Goal: Task Accomplishment & Management: Use online tool/utility

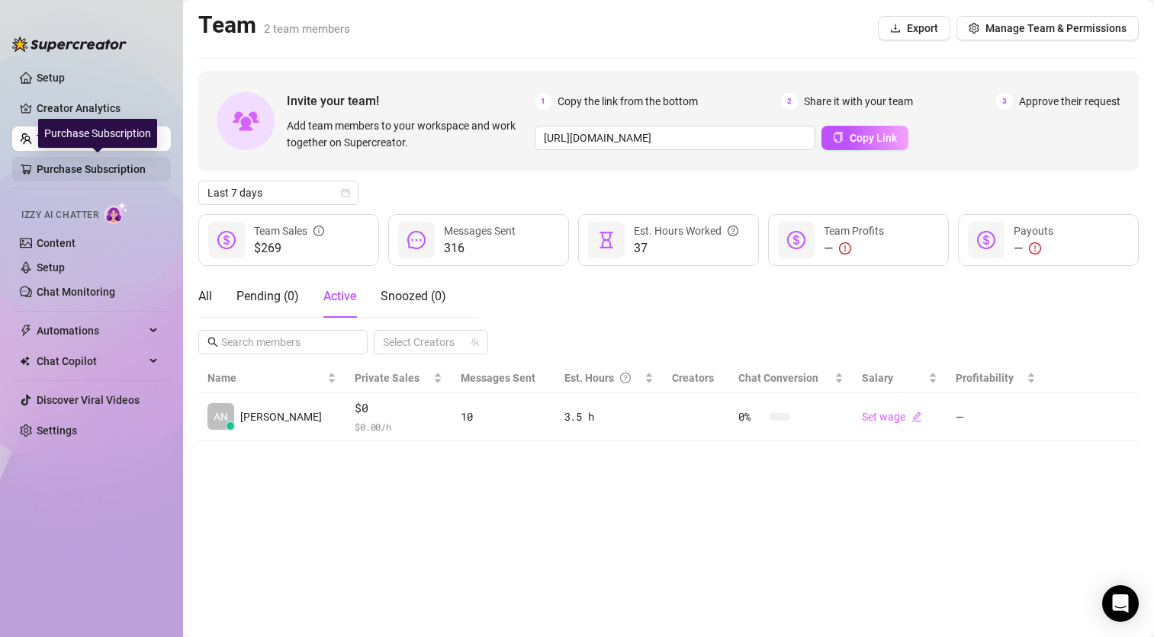
click at [95, 180] on link "Purchase Subscription" at bounding box center [98, 169] width 122 height 24
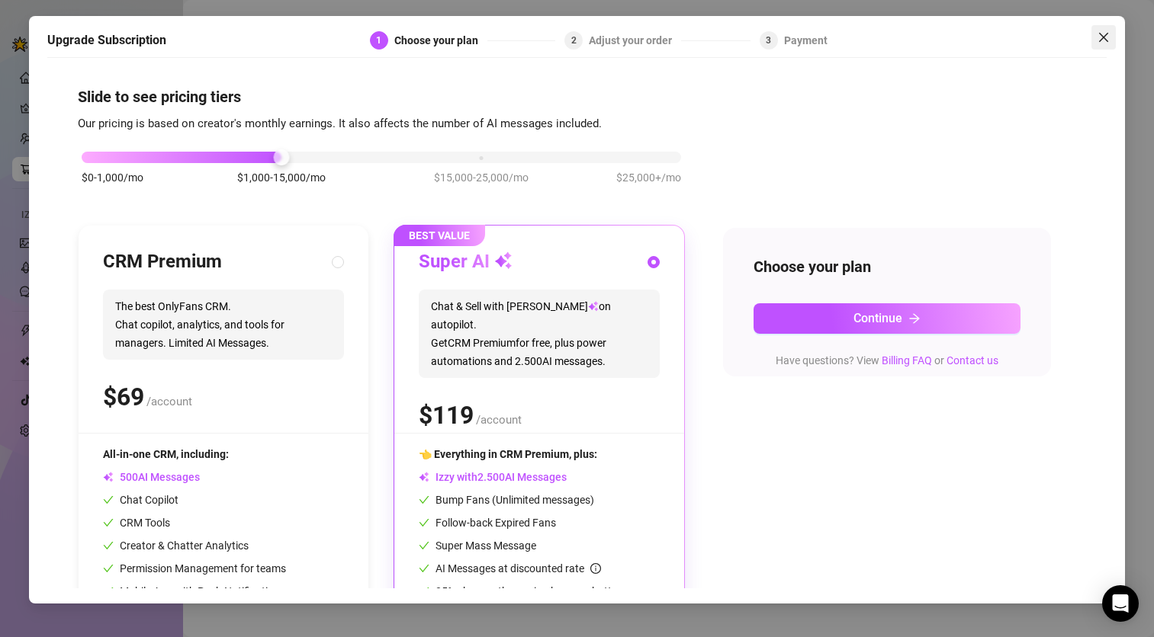
click at [1107, 40] on icon "close" at bounding box center [1103, 37] width 12 height 12
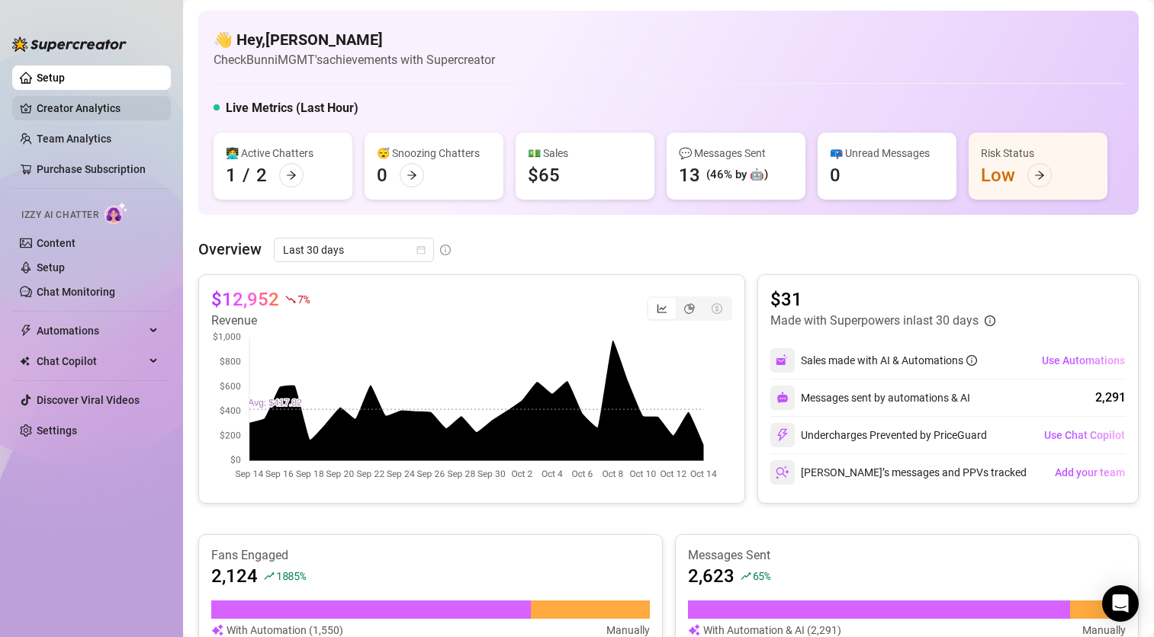
click at [72, 110] on link "Creator Analytics" at bounding box center [98, 108] width 122 height 24
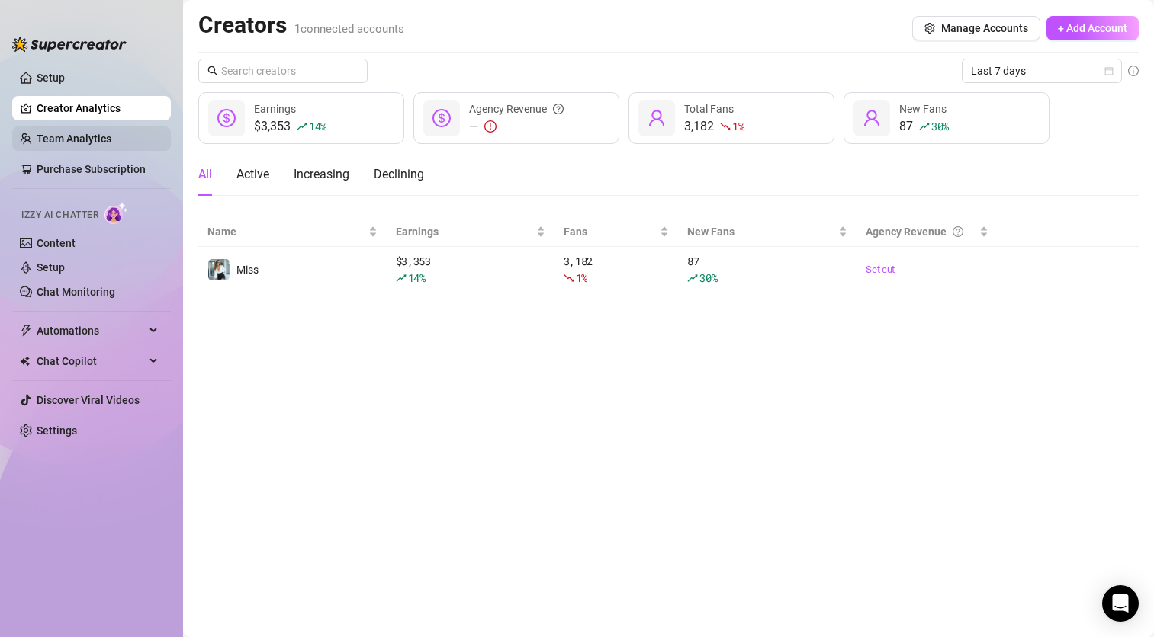
click at [81, 140] on link "Team Analytics" at bounding box center [74, 139] width 75 height 12
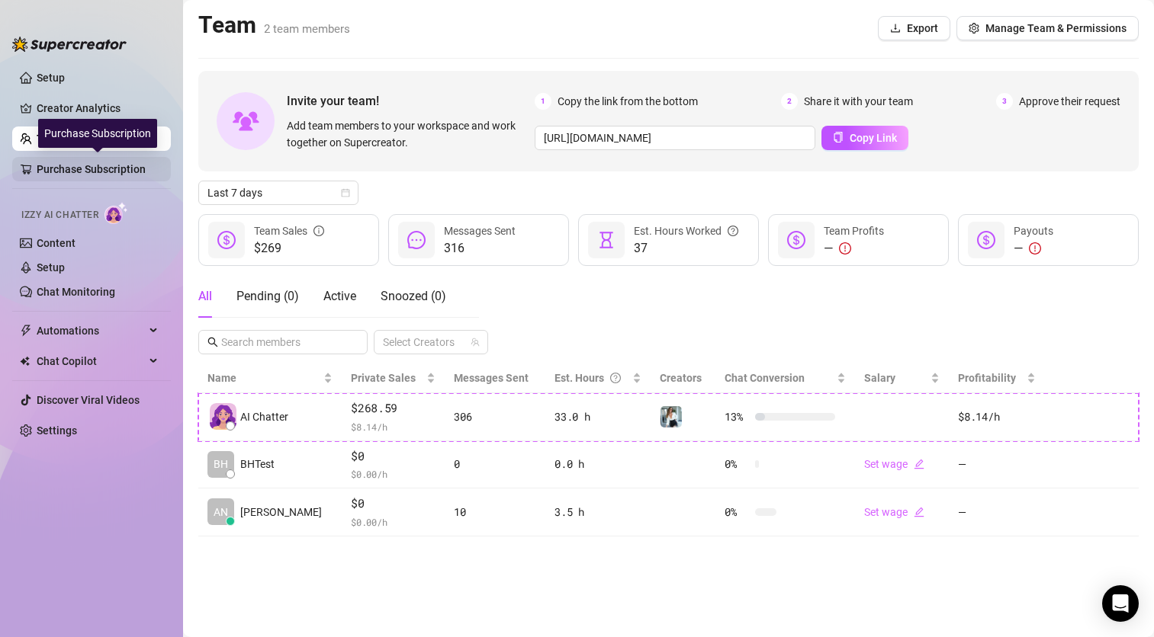
click at [88, 165] on link "Purchase Subscription" at bounding box center [98, 169] width 122 height 24
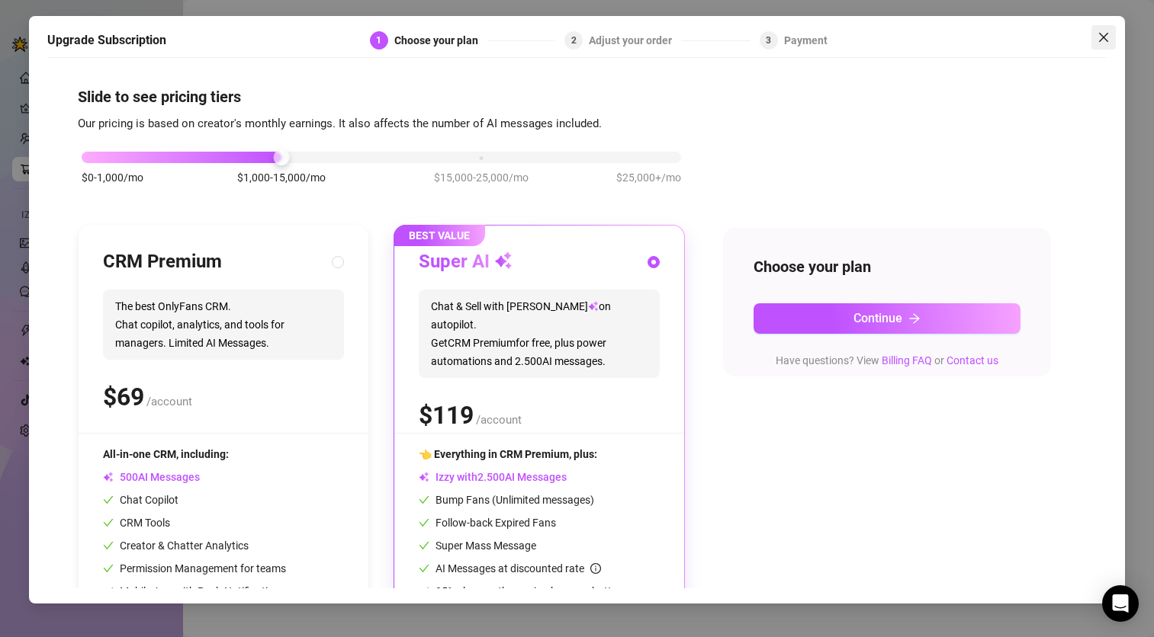
click at [1106, 37] on icon "close" at bounding box center [1103, 37] width 12 height 12
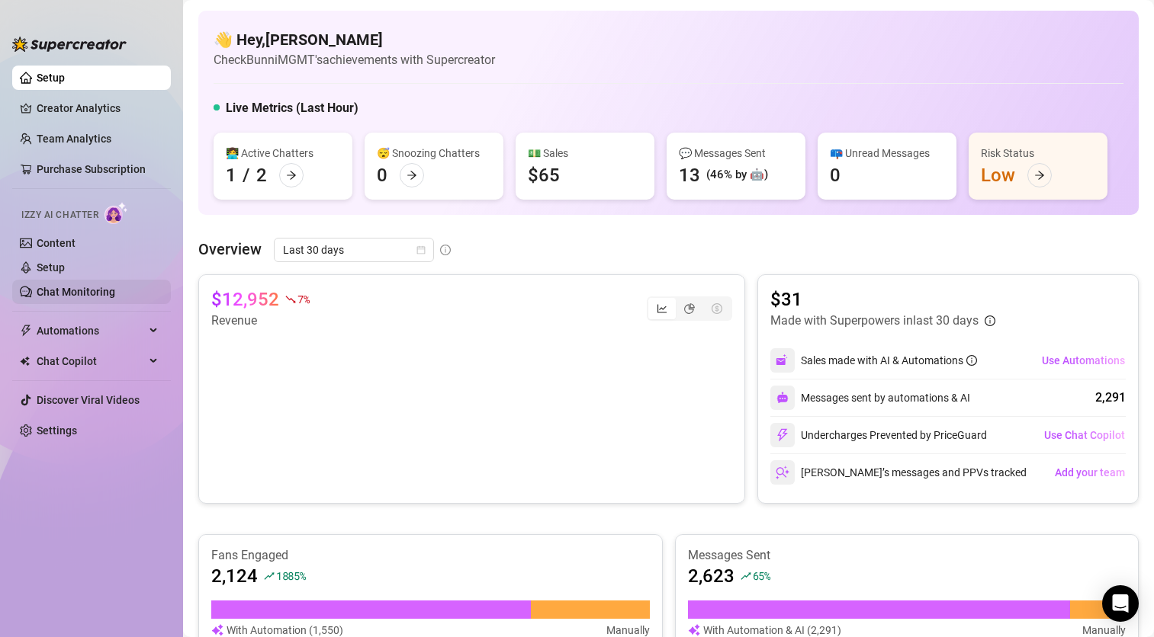
click at [67, 291] on link "Chat Monitoring" at bounding box center [76, 292] width 79 height 12
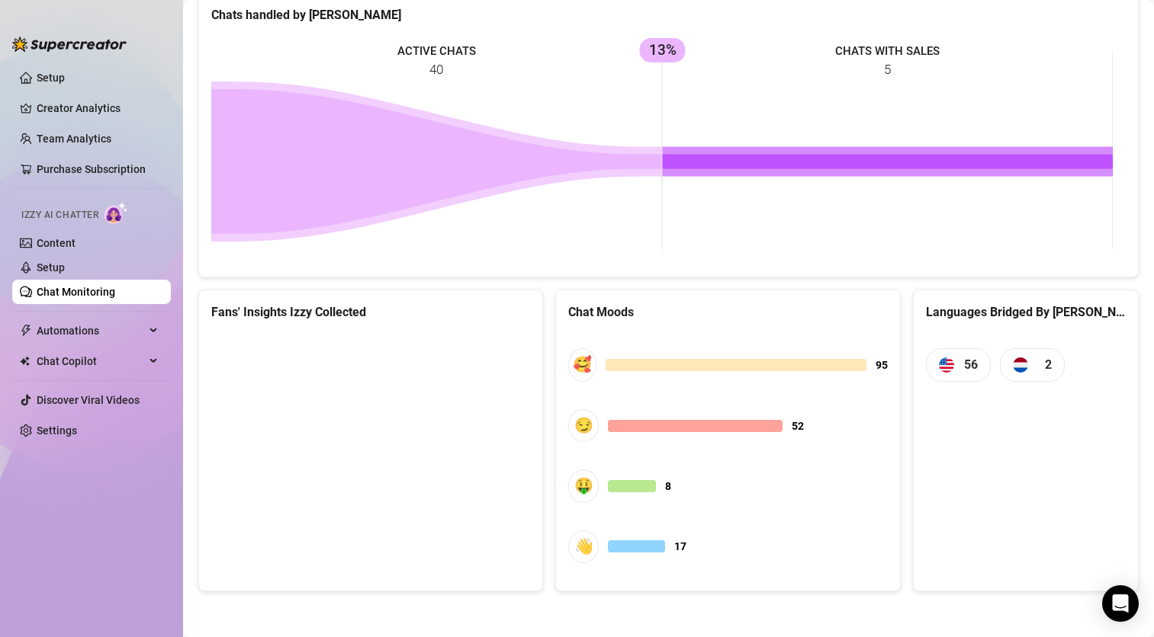
scroll to position [517, 0]
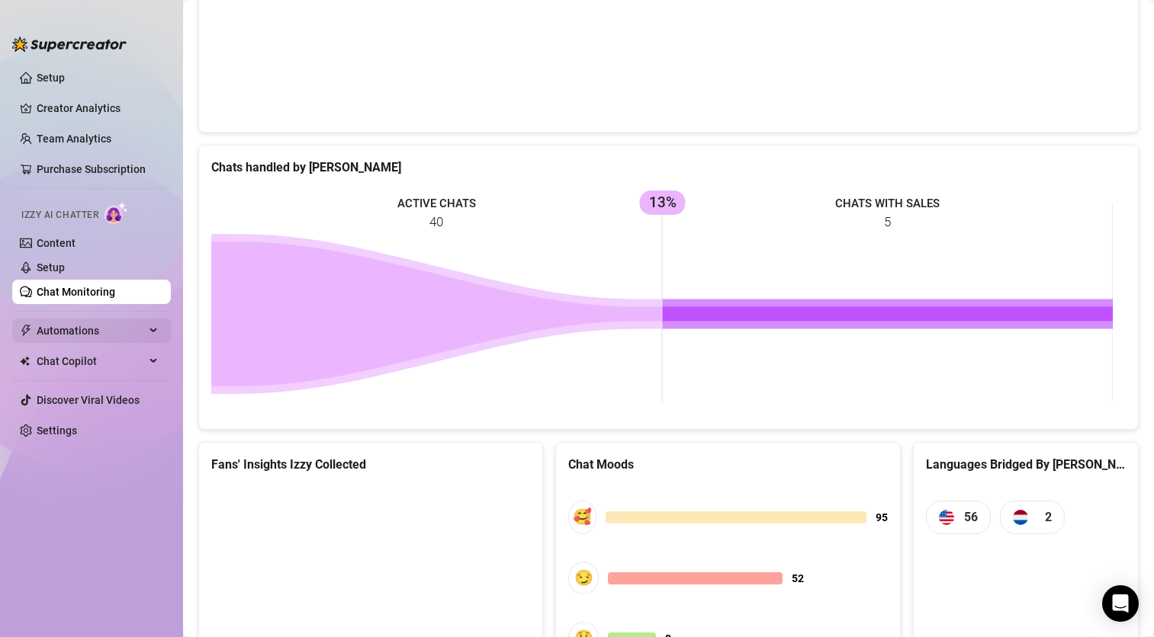
click at [98, 332] on span "Automations" at bounding box center [91, 331] width 108 height 24
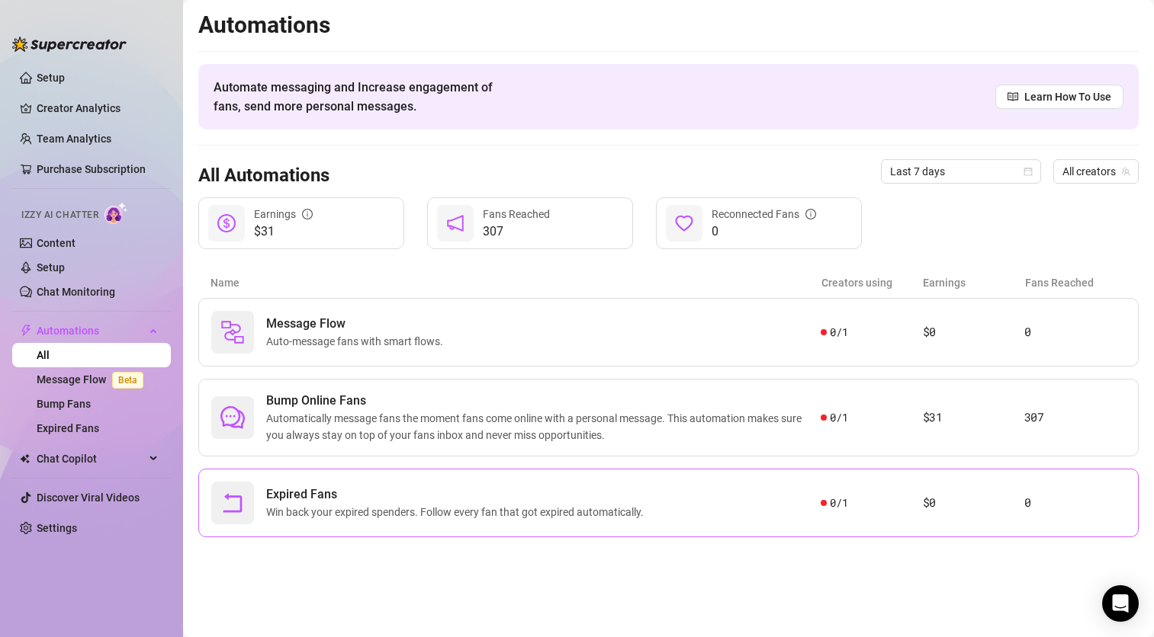
click at [526, 509] on span "Win back your expired spenders. Follow every fan that got expired automatically." at bounding box center [458, 512] width 384 height 17
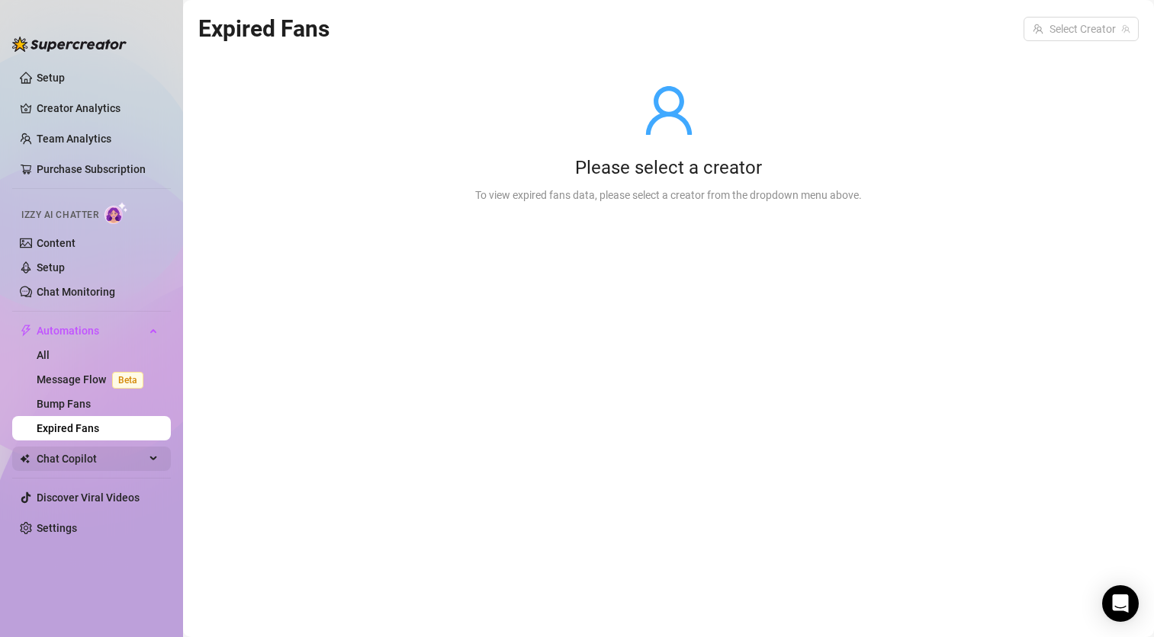
click at [88, 464] on span "Chat Copilot" at bounding box center [91, 459] width 108 height 24
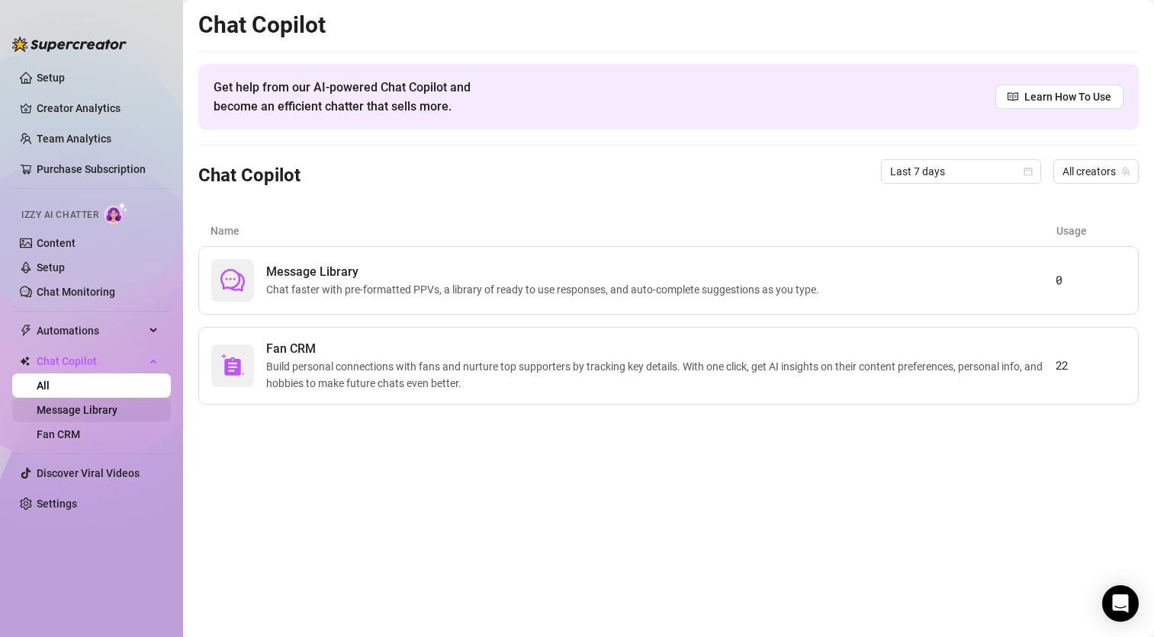
click at [78, 411] on link "Message Library" at bounding box center [77, 410] width 81 height 12
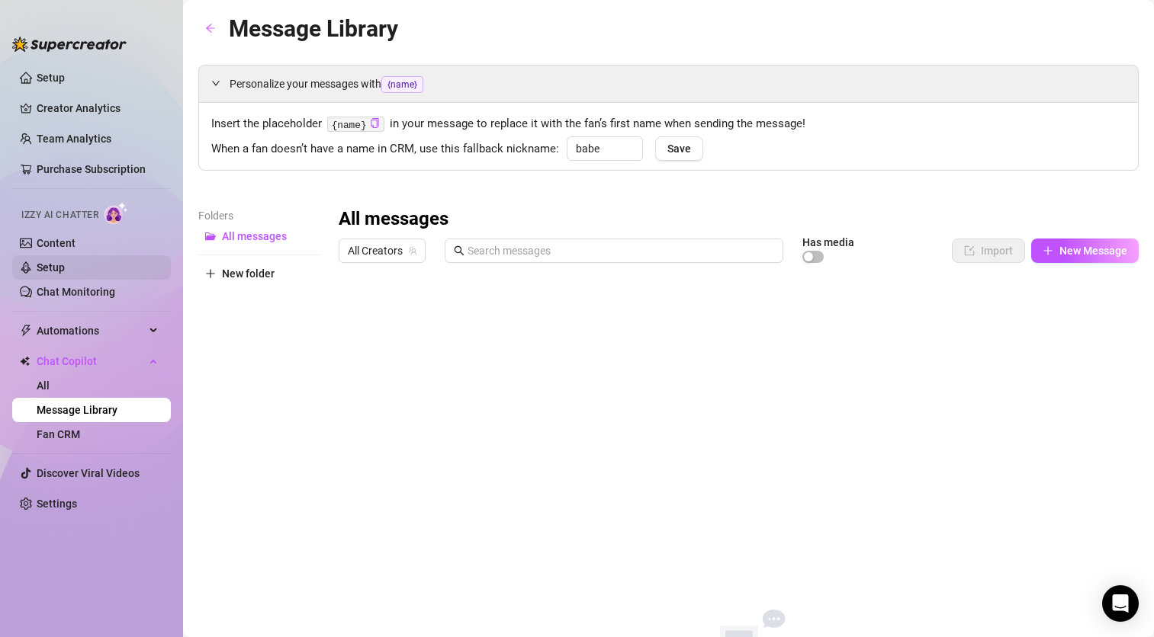
click at [59, 264] on link "Setup" at bounding box center [51, 268] width 28 height 12
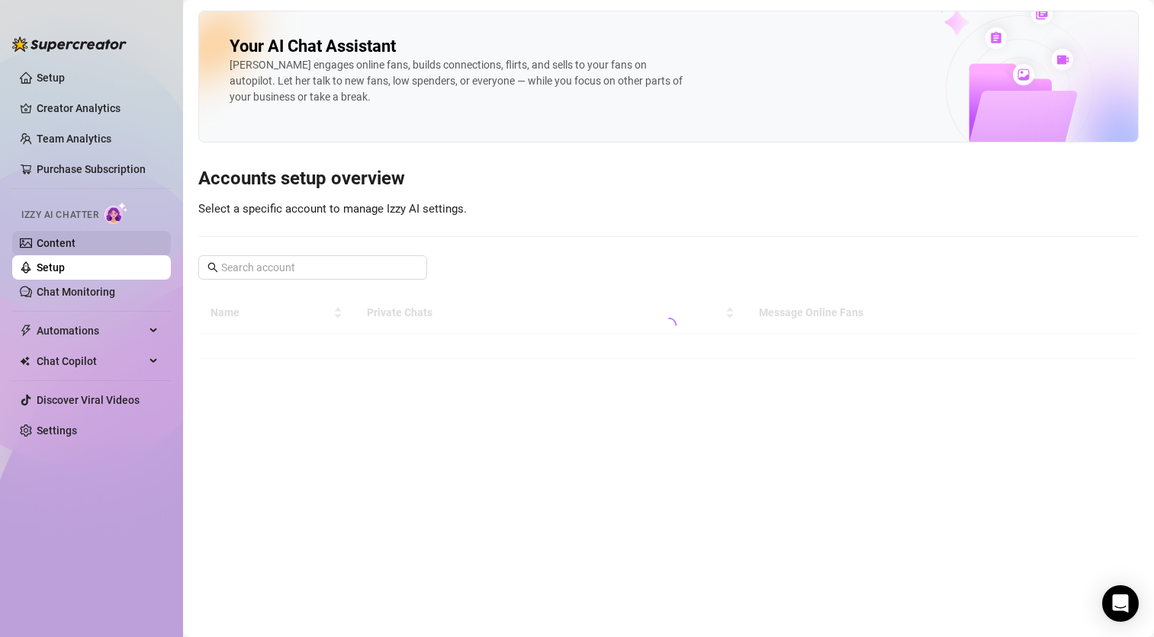
click at [66, 240] on link "Content" at bounding box center [56, 243] width 39 height 12
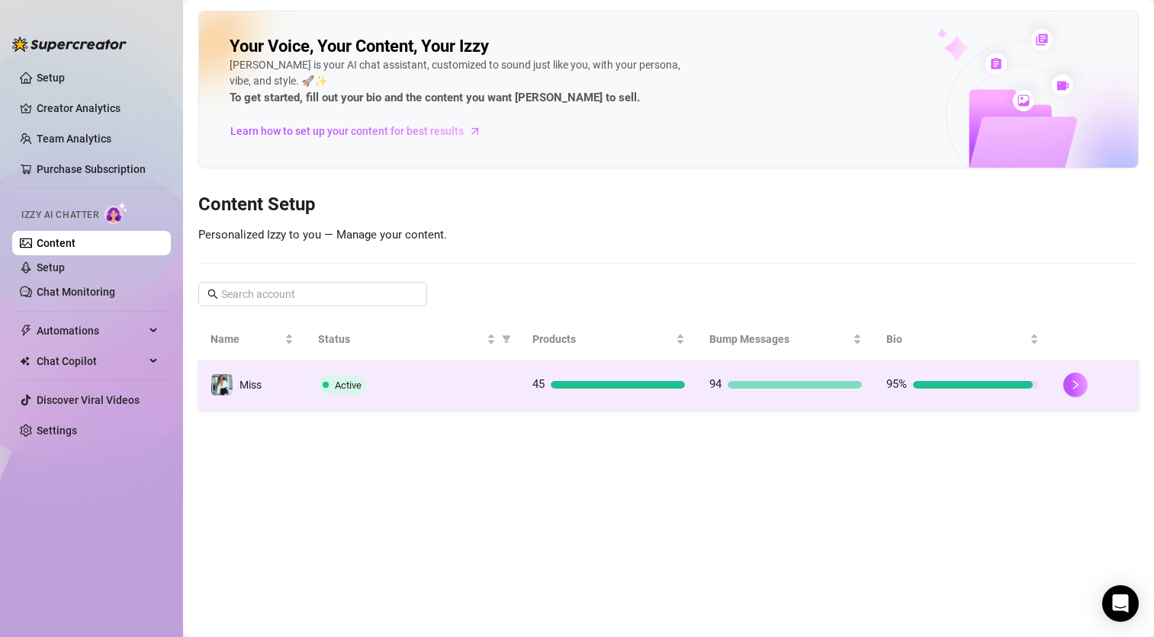
click at [333, 400] on td "Active" at bounding box center [413, 386] width 214 height 50
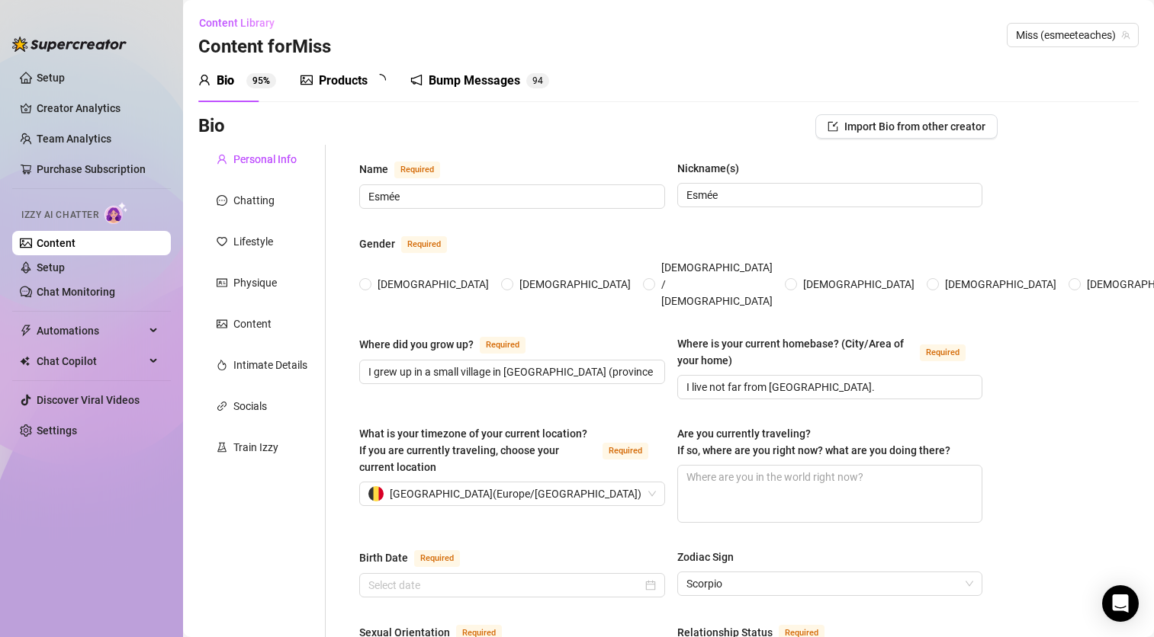
radio input "true"
type input "[DATE]"
click at [230, 407] on div "Socials" at bounding box center [242, 406] width 50 height 17
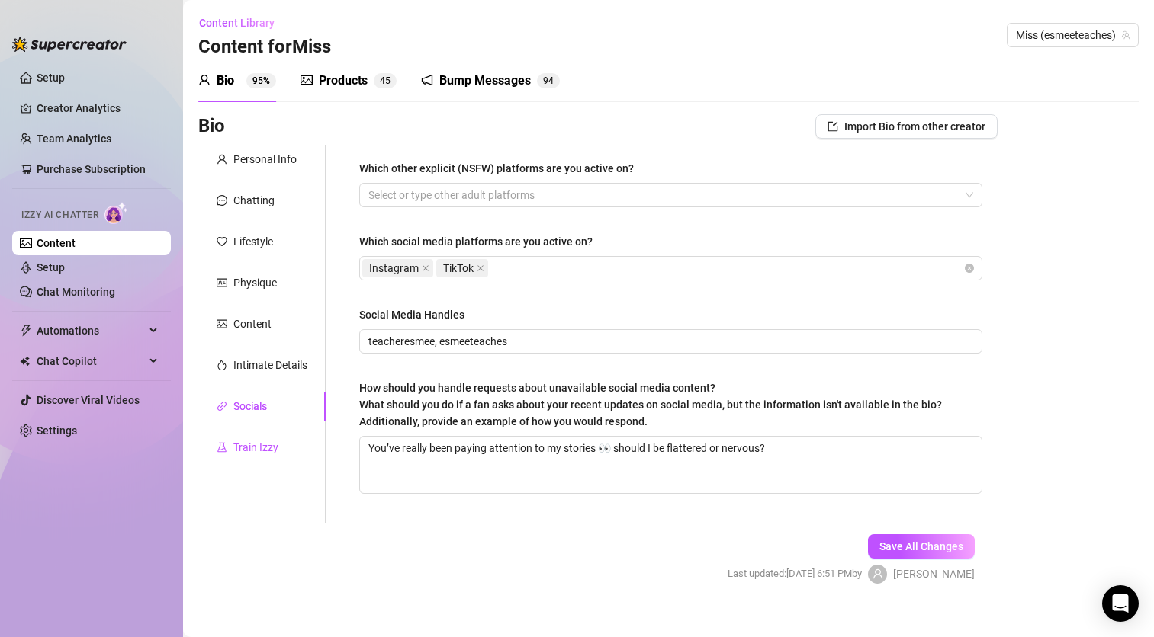
click at [260, 445] on div "Train Izzy" at bounding box center [255, 447] width 45 height 17
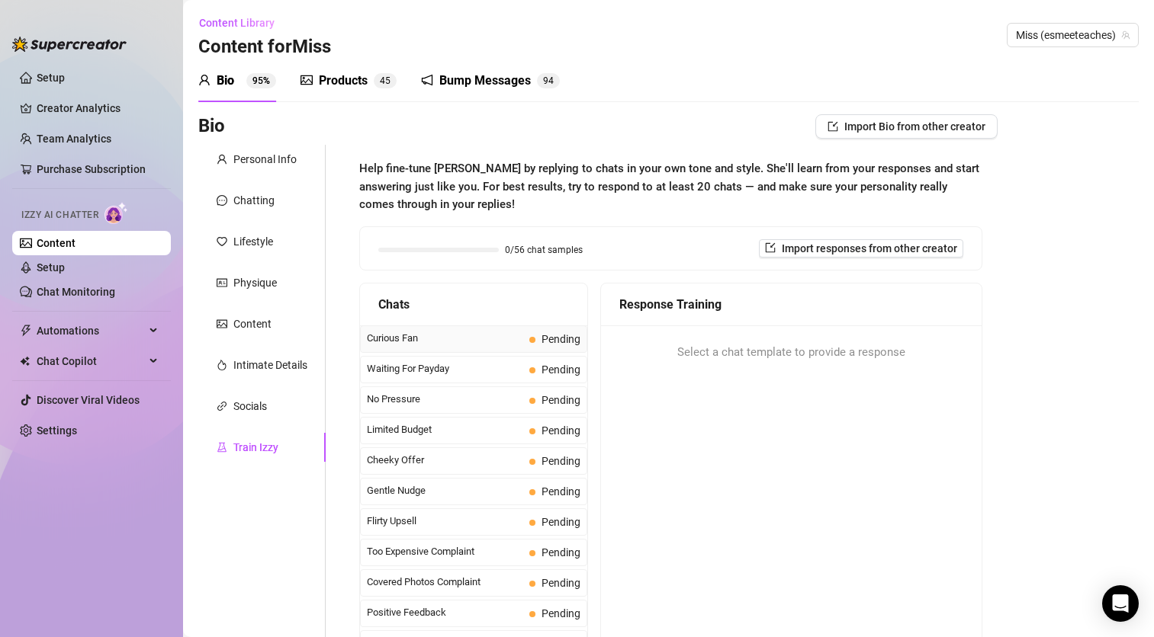
click at [392, 344] on span "Curious Fan" at bounding box center [445, 338] width 156 height 15
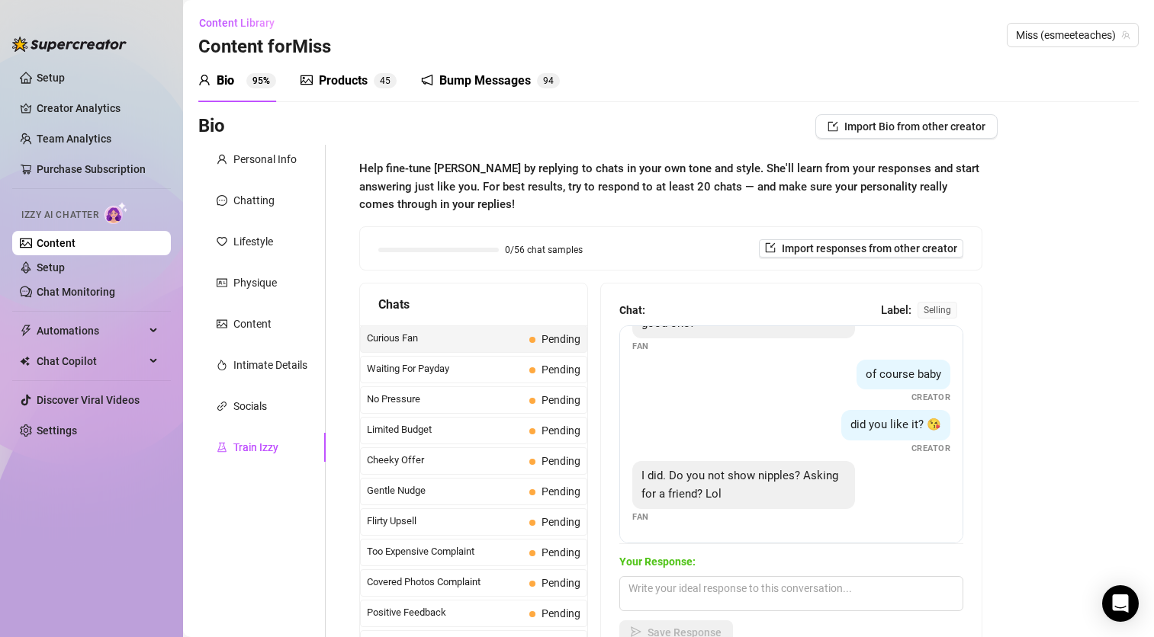
scroll to position [76, 0]
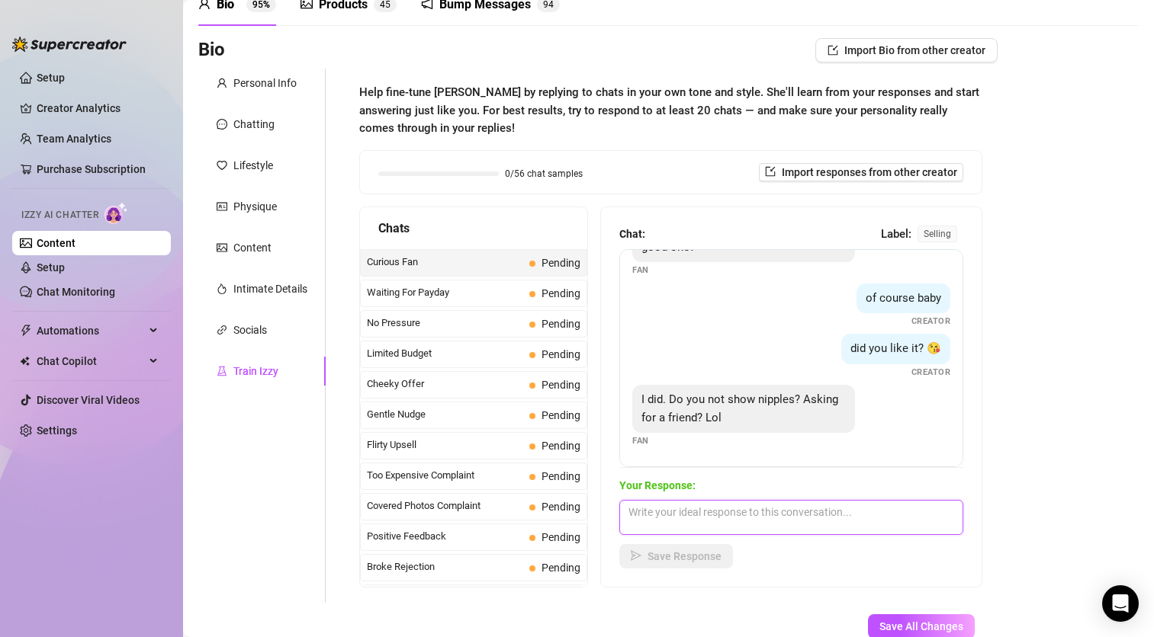
click at [793, 520] on textarea at bounding box center [791, 517] width 344 height 35
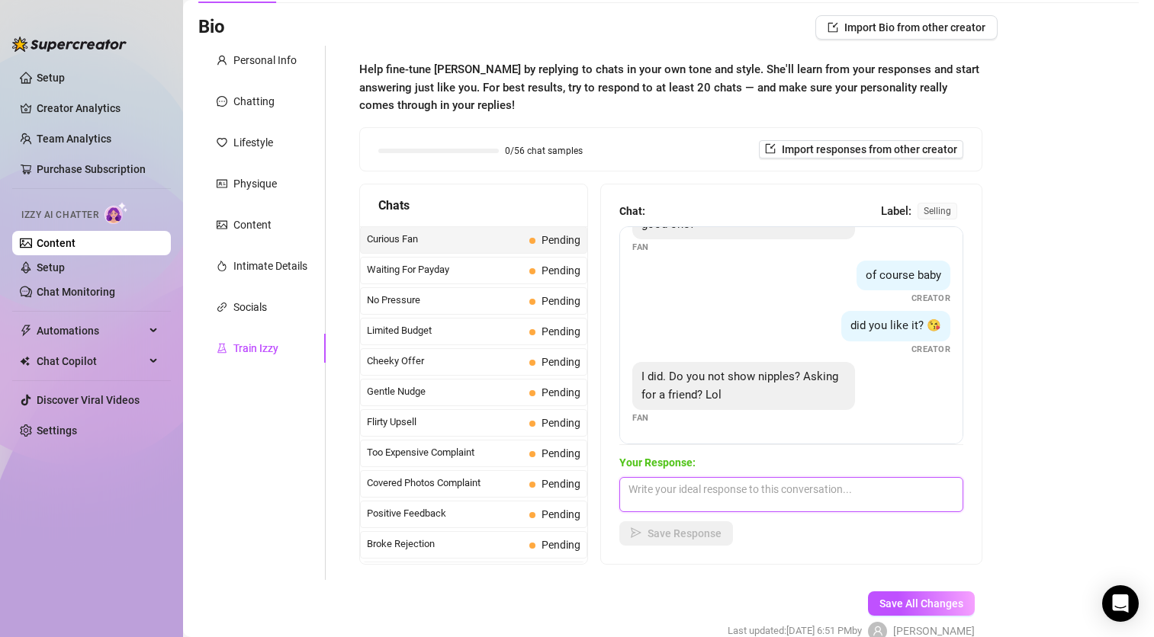
scroll to position [175, 0]
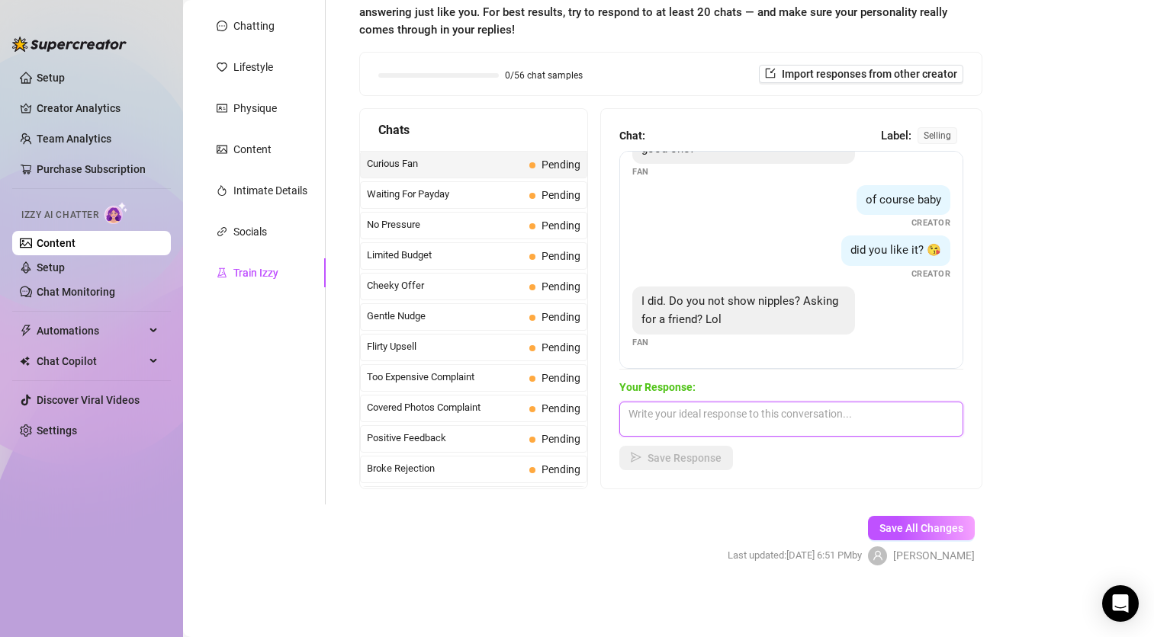
click at [679, 420] on textarea at bounding box center [791, 419] width 344 height 35
paste textarea "Haha, why wouldn't I show my nipples? I'm proud of my big F-cup breasts!" 🤩💖"
click at [668, 433] on textarea "Haha, why wouldn't I show my nipples? I'm proud of my big F-cup breasts!" 🤩💖" at bounding box center [791, 419] width 344 height 35
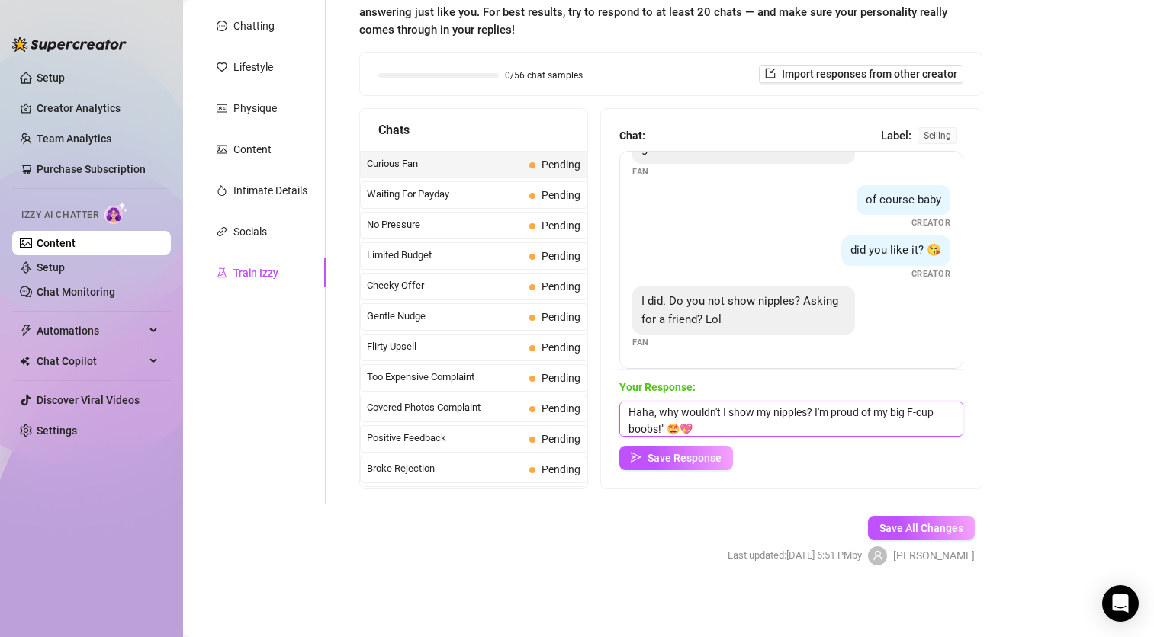
click at [686, 430] on textarea "Haha, why wouldn't I show my nipples? I'm proud of my big F-cup boobs!" 🤩💖" at bounding box center [791, 419] width 344 height 35
type textarea "Haha, why wouldn't I show my nipples? I'm proud of my big F-cup boobs! 🤩💖"
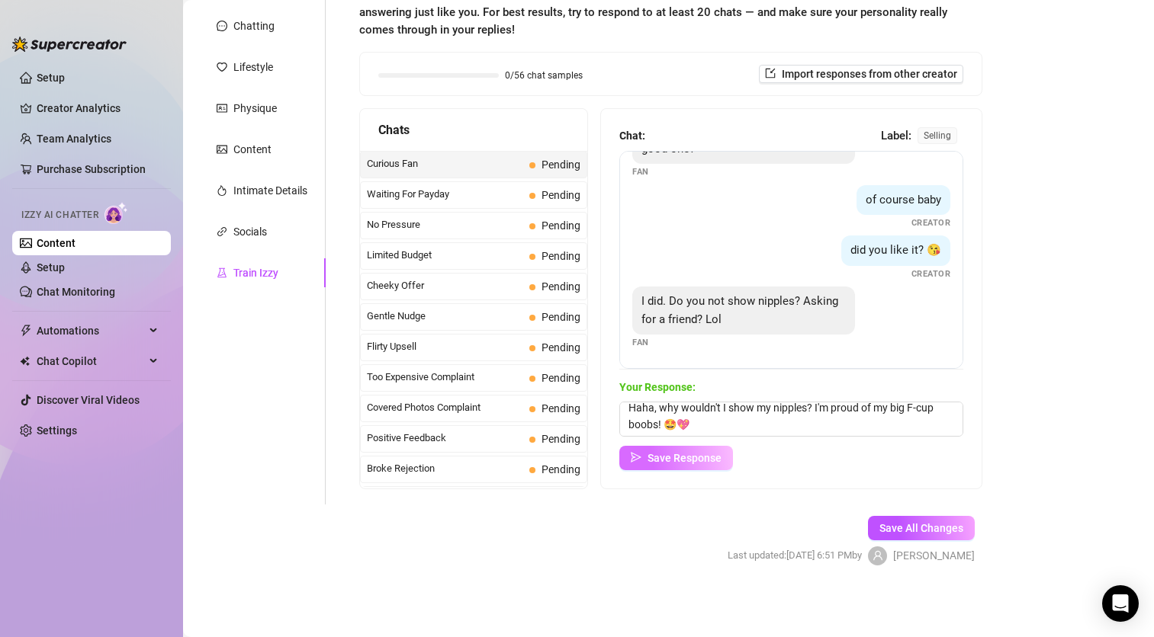
click at [675, 461] on span "Save Response" at bounding box center [684, 458] width 74 height 12
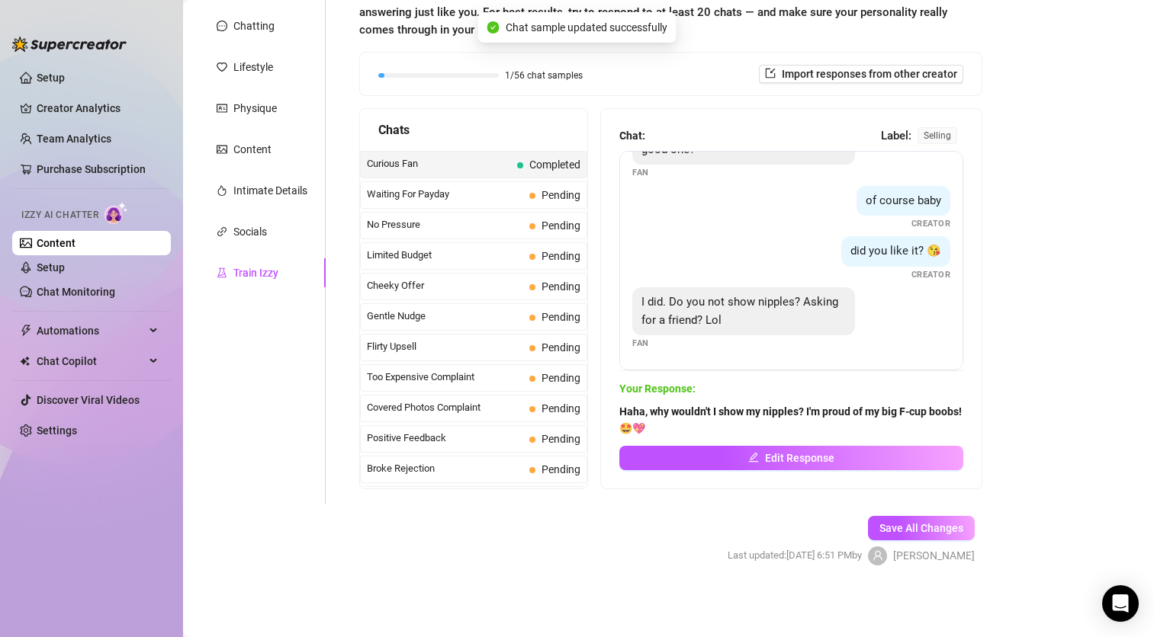
scroll to position [47, 0]
click at [470, 201] on span "Waiting For Payday" at bounding box center [445, 194] width 156 height 15
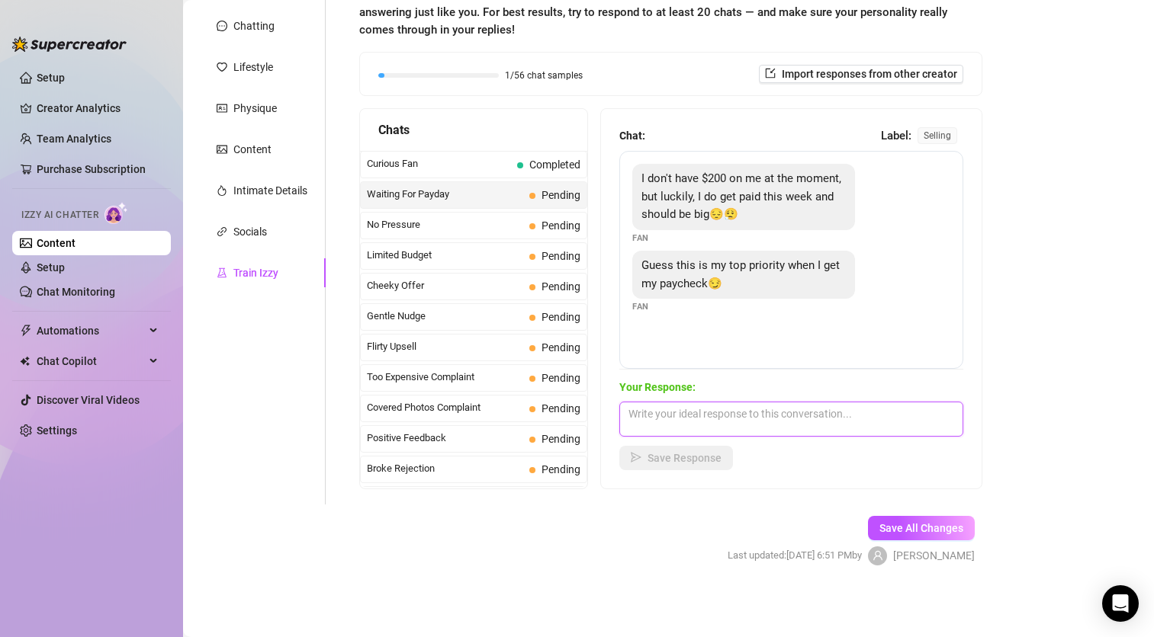
click at [656, 428] on textarea at bounding box center [791, 419] width 344 height 35
paste textarea "Aww, that's so sweet of you! 😊 Knowing I'm your top priority makes my day. I'm …"
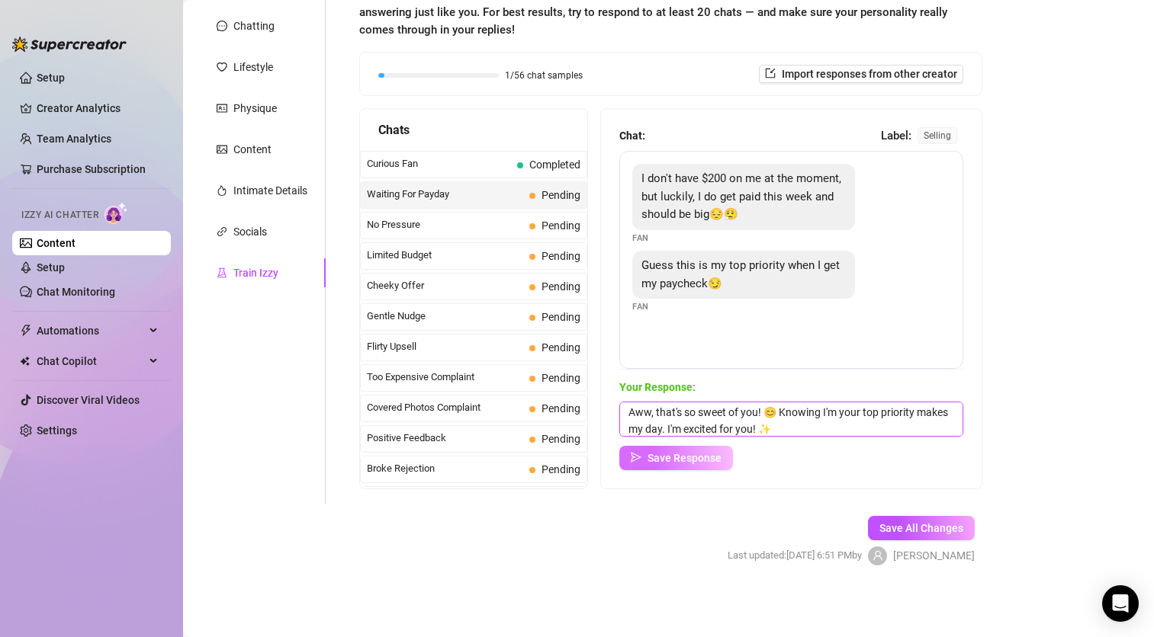
type textarea "Aww, that's so sweet of you! 😊 Knowing I'm your top priority makes my day. I'm …"
click at [697, 464] on button "Save Response" at bounding box center [676, 458] width 114 height 24
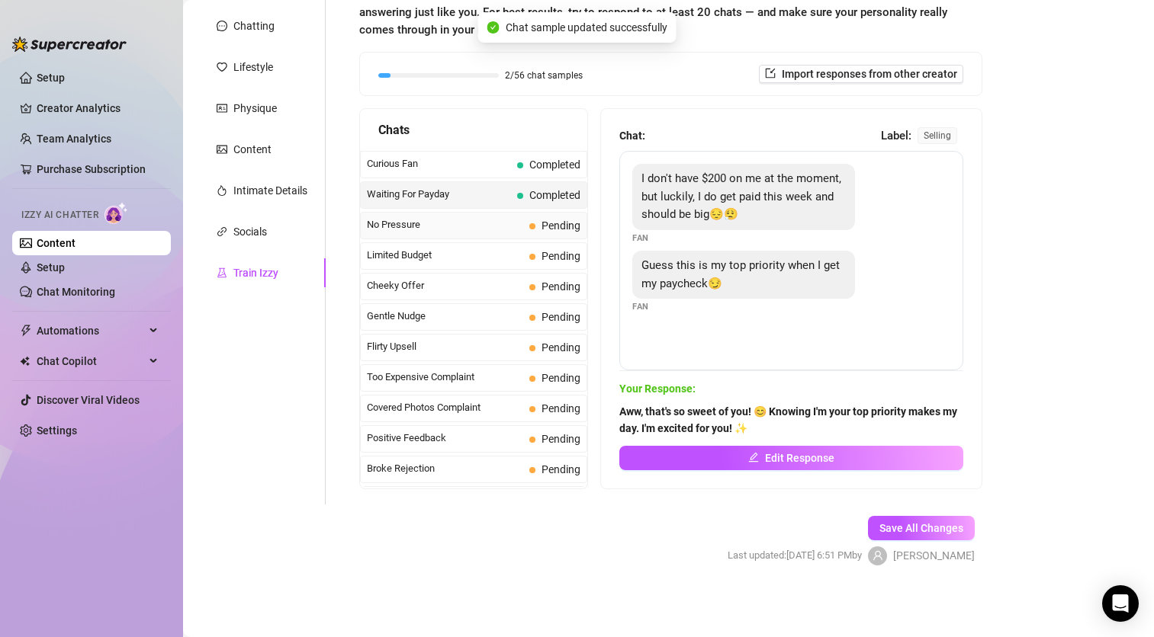
click at [481, 222] on span "No Pressure" at bounding box center [445, 224] width 156 height 15
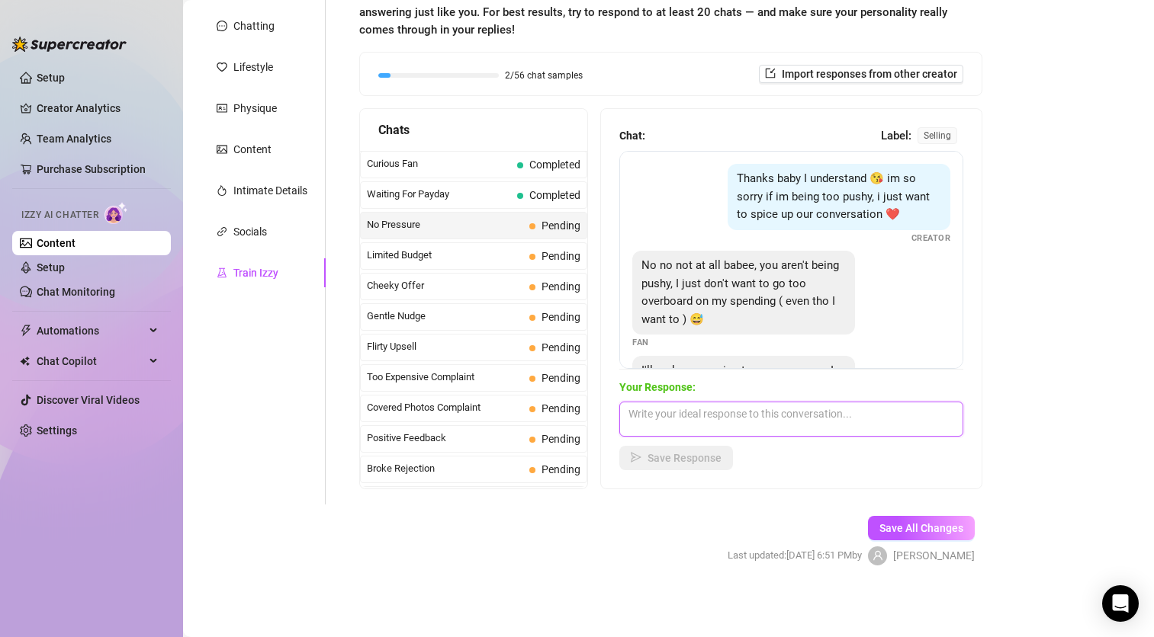
click at [647, 421] on textarea at bounding box center [791, 419] width 344 height 35
paste textarea "I appreciate that you're being careful with your spending! 😘 My time and energy…"
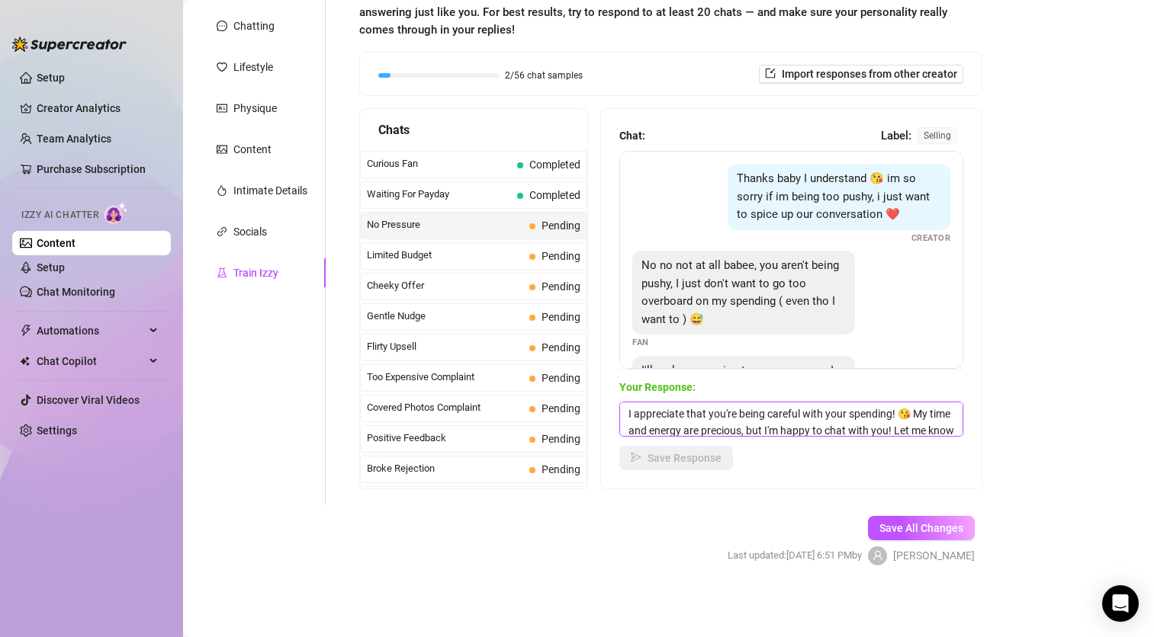
scroll to position [35, 0]
type textarea "I appreciate that you're being careful with your spending! 😘 My time and energy…"
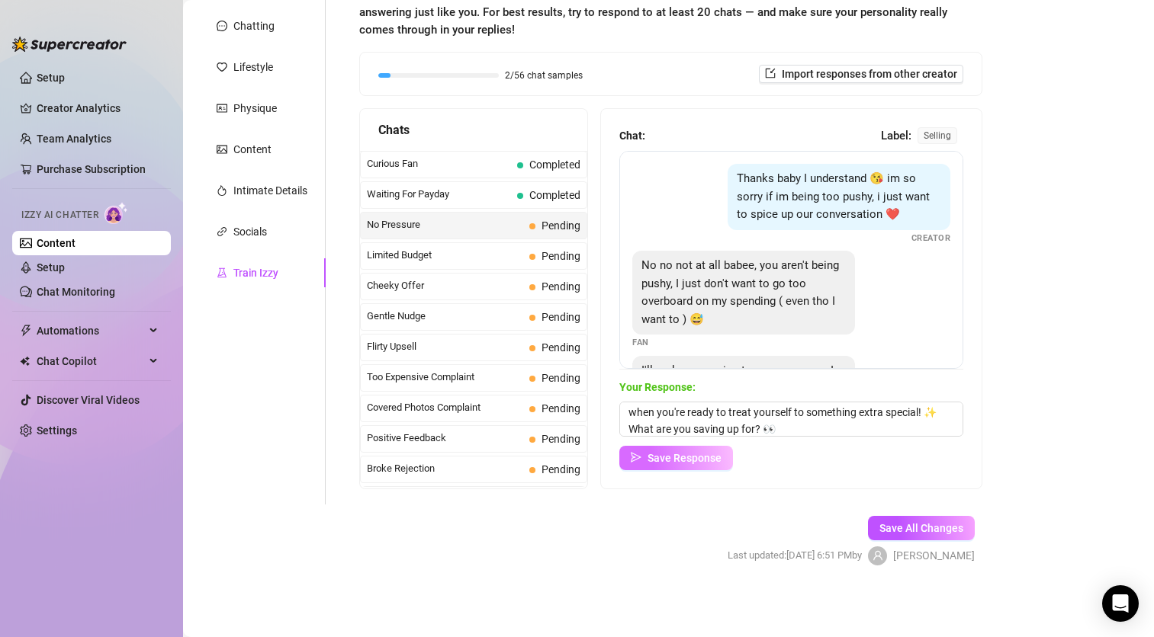
click at [689, 455] on span "Save Response" at bounding box center [684, 458] width 74 height 12
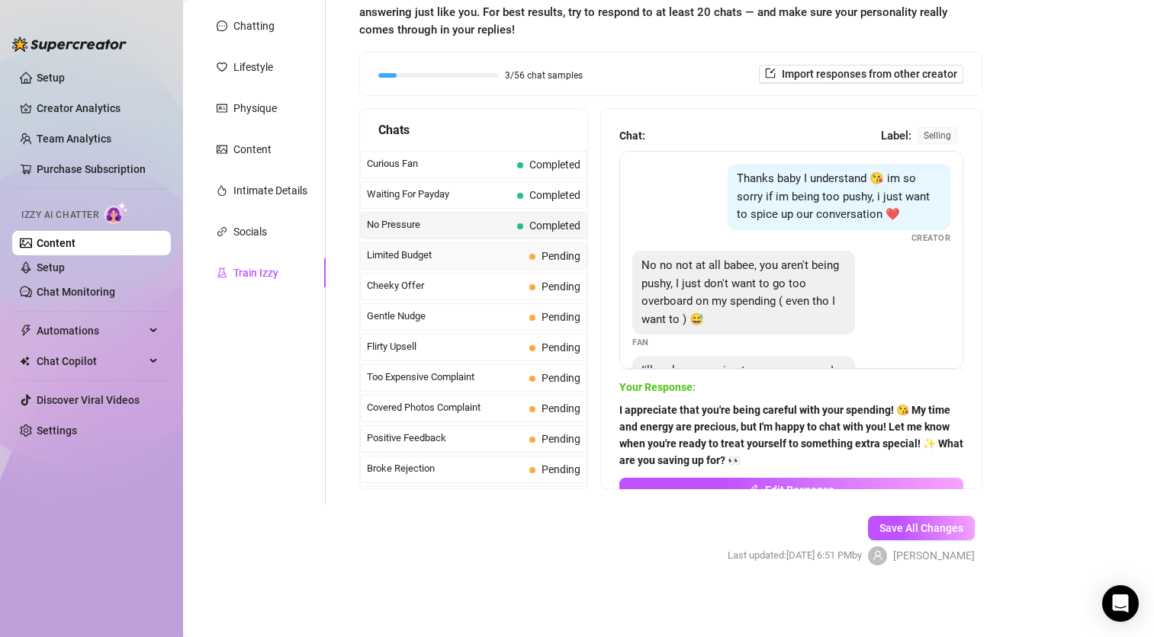
click at [442, 254] on span "Limited Budget" at bounding box center [445, 255] width 156 height 15
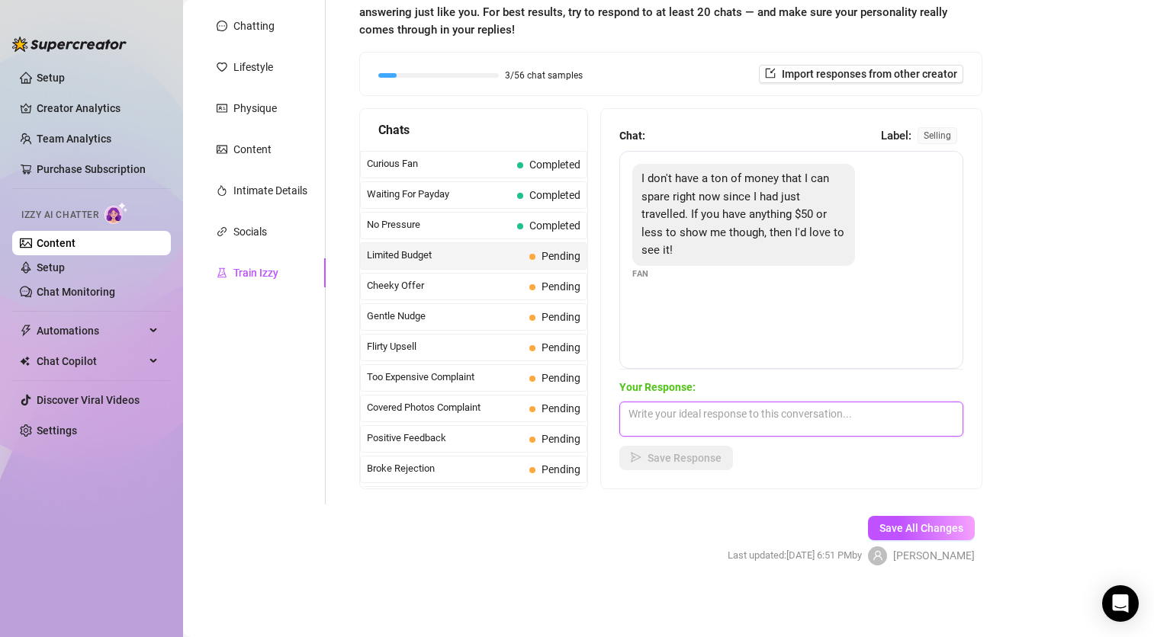
click at [660, 425] on textarea at bounding box center [791, 419] width 344 height 35
paste textarea "Yesss! 🎉 I love finding the perfect match for you! For $50, we can definitely m…"
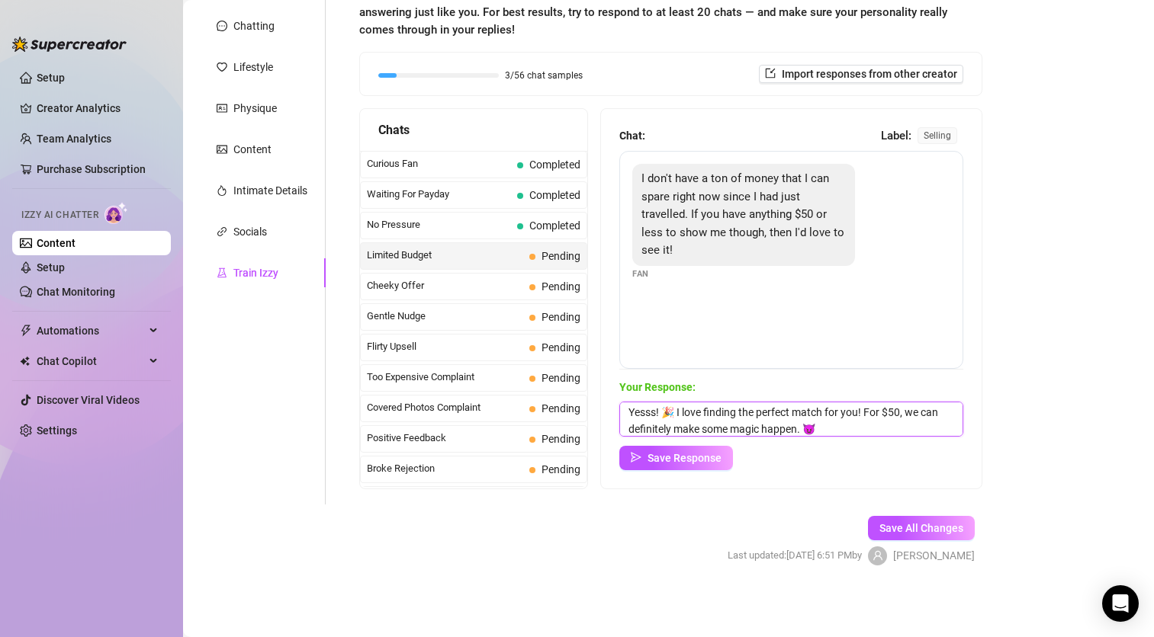
click at [676, 413] on textarea "Yesss! 🎉 I love finding the perfect match for you! For $50, we can definitely m…" at bounding box center [791, 419] width 344 height 35
click at [865, 426] on textarea "Yesss! 🎉 I love finding the perfect match for you! For $50, we can definitely m…" at bounding box center [791, 419] width 344 height 35
type textarea "Yesss! 🎉 I love finding the perfect match for you! For $50, we can definitely m…"
click at [691, 464] on span "Save Response" at bounding box center [684, 458] width 74 height 12
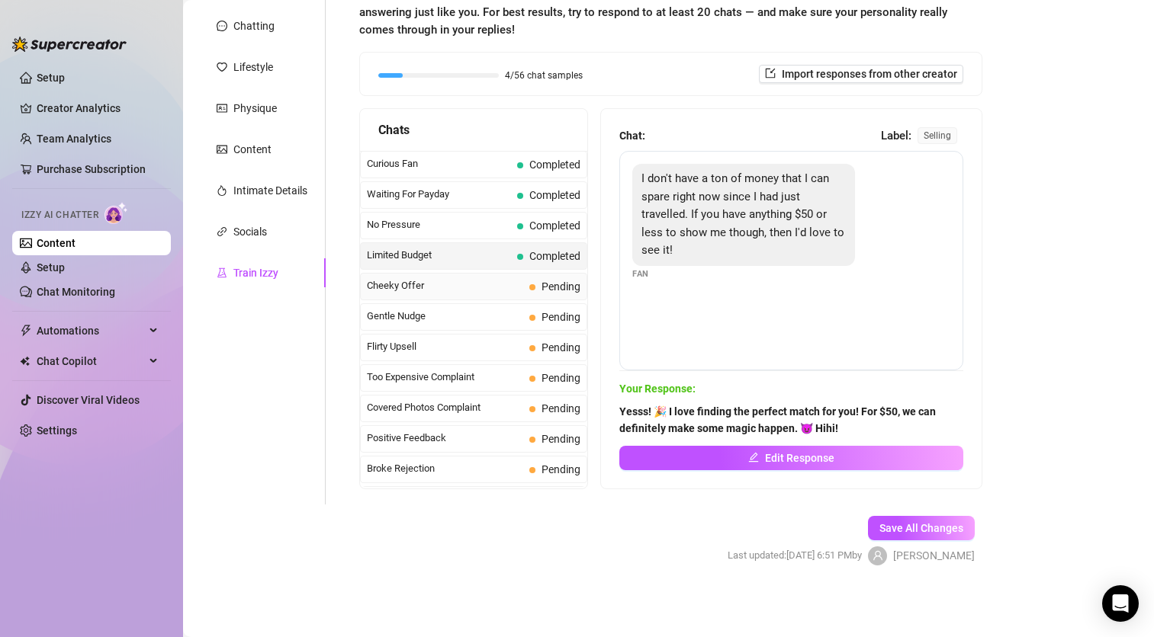
click at [442, 289] on span "Cheeky Offer" at bounding box center [445, 285] width 156 height 15
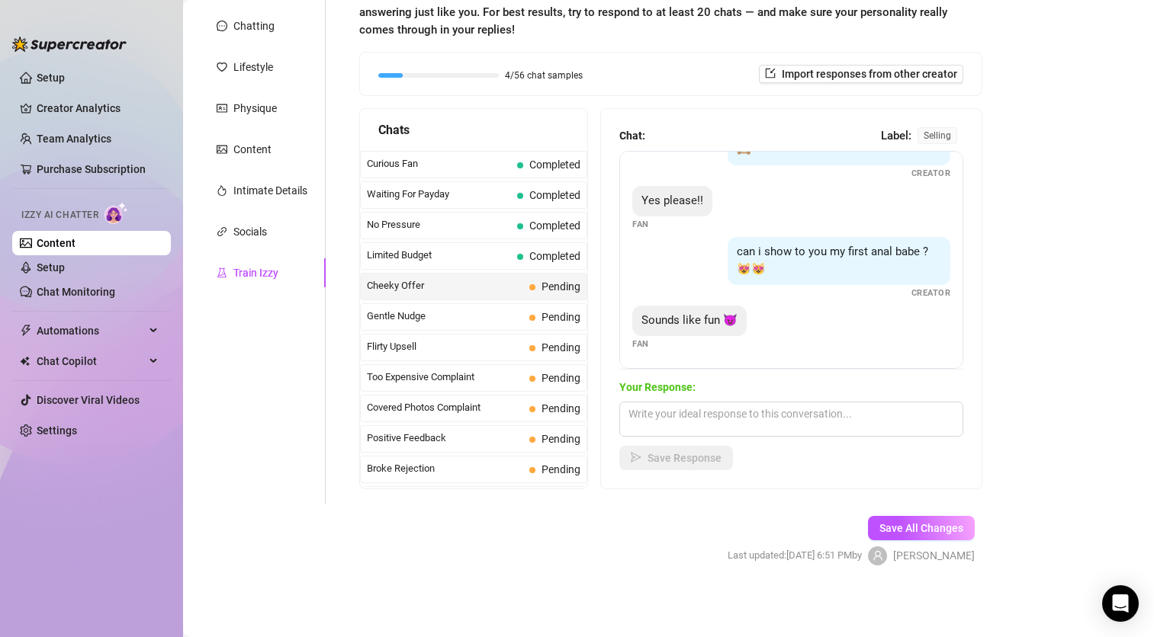
scroll to position [252, 0]
click at [433, 374] on span "Too Expensive Complaint" at bounding box center [445, 377] width 156 height 15
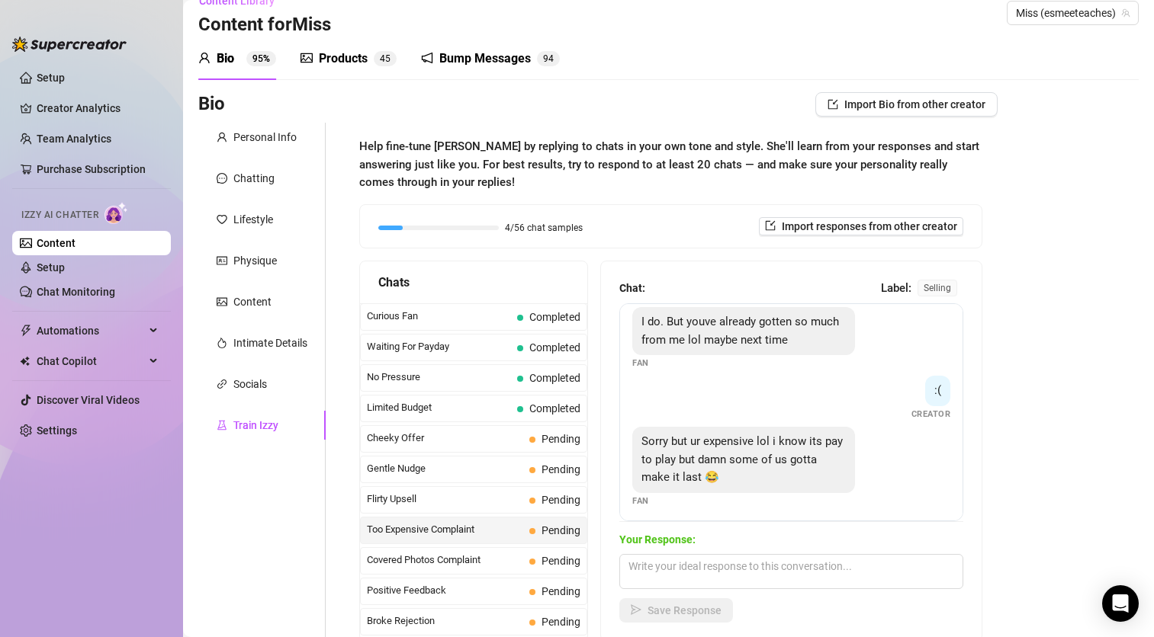
scroll to position [287, 0]
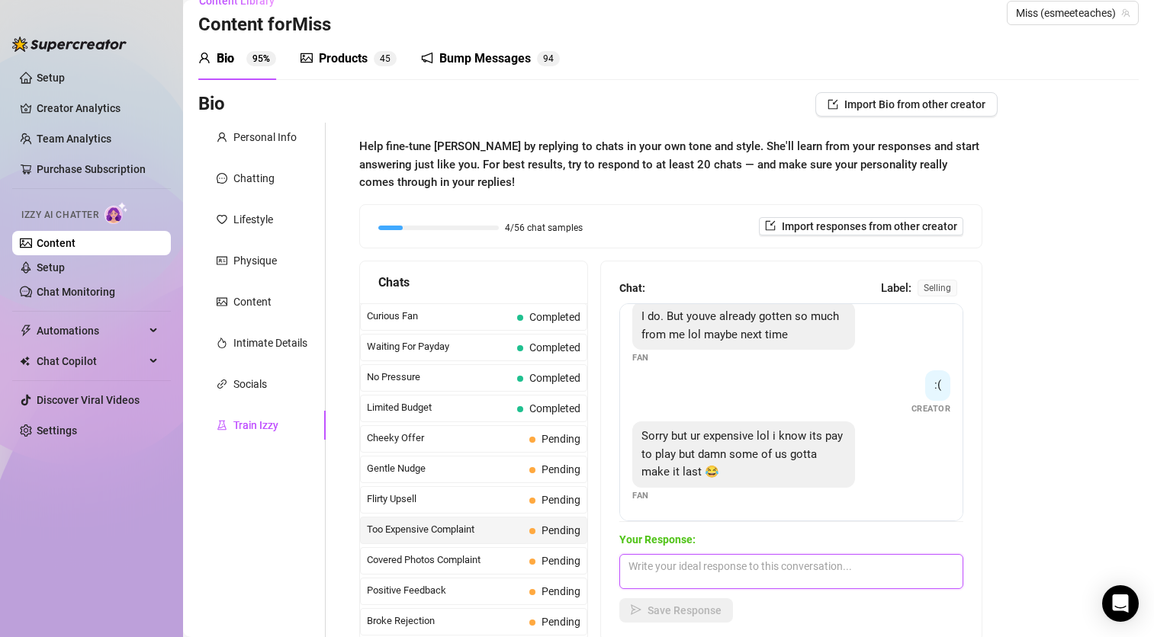
click at [698, 559] on textarea at bounding box center [791, 571] width 344 height 35
paste textarea "Haha, you're absolutely right, I'm expensive! 💅 But hey, I'm not just any OF Cr…"
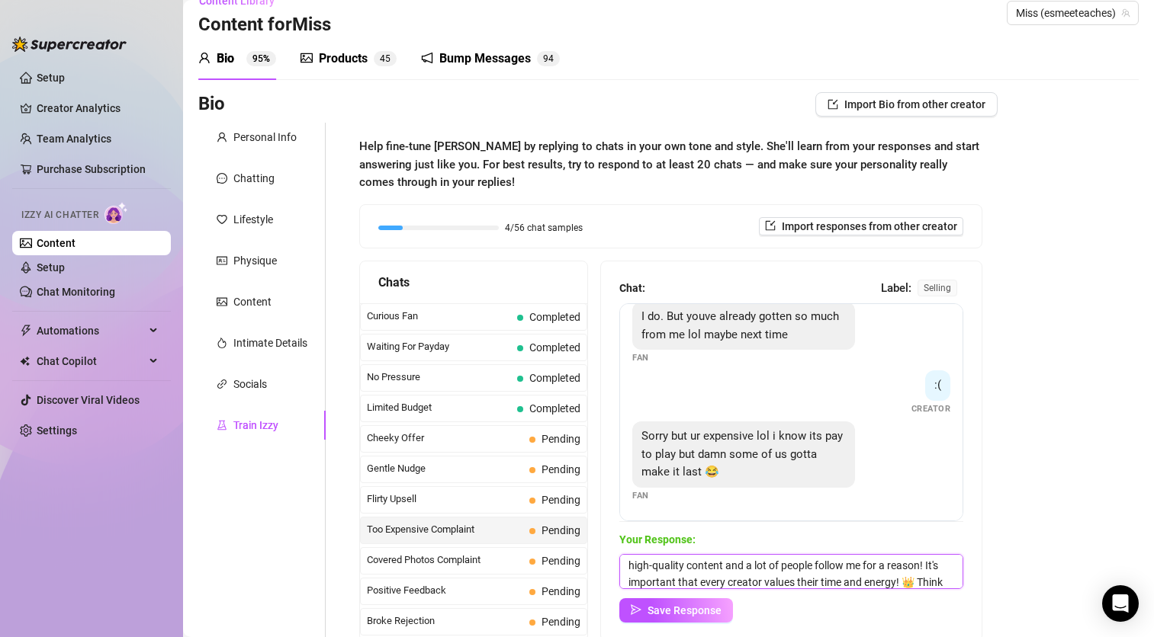
scroll to position [0, 0]
click at [849, 566] on textarea "Haha, you're absolutely right, I'm expensive! 💅 But hey, I'm not just any OF Cr…" at bounding box center [791, 571] width 344 height 35
click at [727, 583] on textarea "Haha, you're absolutely right, I'm expensive! But hey, I'm not just any OF Crea…" at bounding box center [791, 571] width 344 height 35
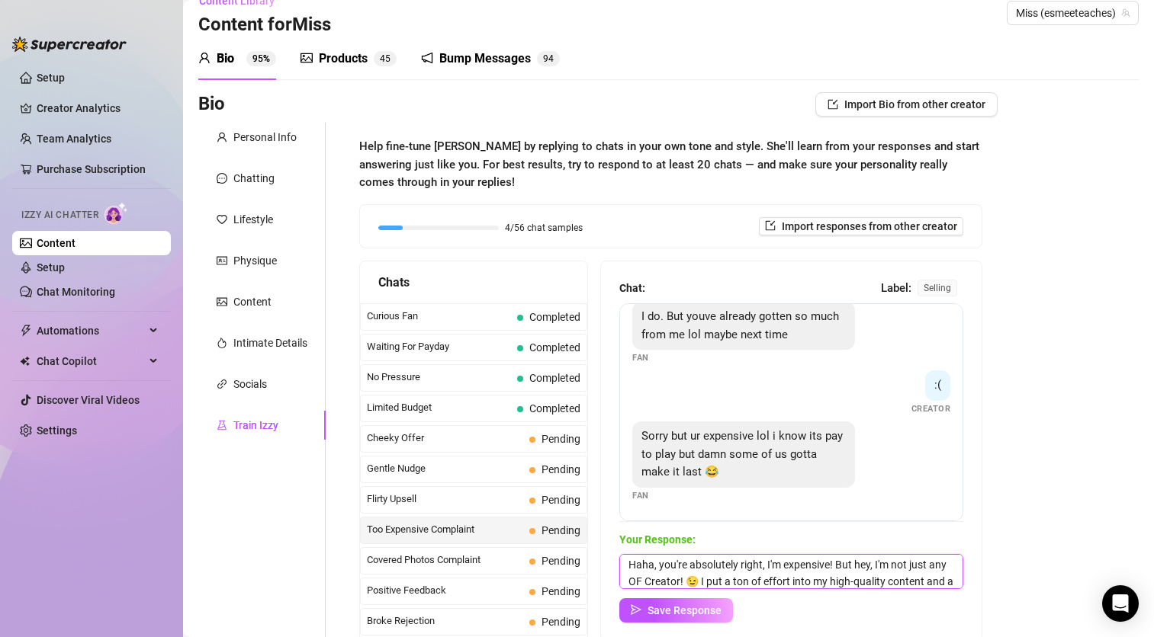
click at [759, 581] on textarea "Haha, you're absolutely right, I'm expensive! But hey, I'm not just any OF Crea…" at bounding box center [791, 571] width 344 height 35
drag, startPoint x: 910, startPoint y: 563, endPoint x: 850, endPoint y: 565, distance: 59.5
click at [850, 565] on textarea "Haha, you're absolutely right, I'm expensive! But hey, I'm not just any OF Crea…" at bounding box center [791, 571] width 344 height 35
click at [859, 576] on textarea "Haha, you're absolutely right, I'm expensive! But hey, I'm not just any OF Crea…" at bounding box center [791, 571] width 344 height 35
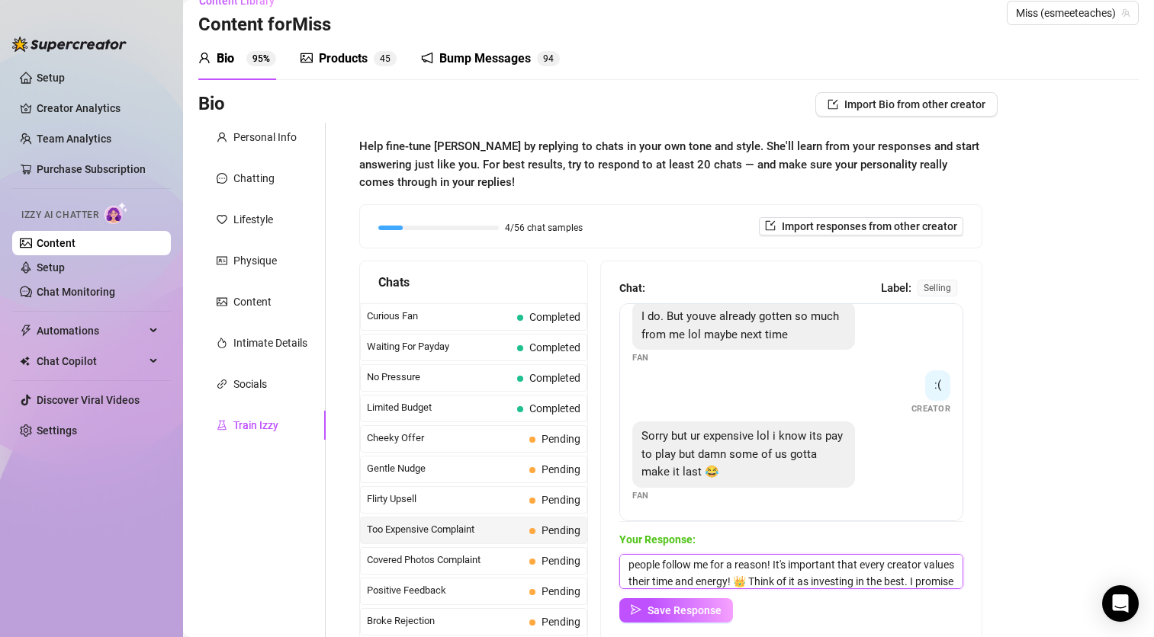
scroll to position [52, 0]
click at [814, 568] on textarea "Haha, you're absolutely right, I'm expensive! But hey, I'm not just any OF Crea…" at bounding box center [791, 571] width 344 height 35
click at [900, 581] on textarea "Haha, you're absolutely right, I'm expensive! But hey, I'm not just any OF Crea…" at bounding box center [791, 571] width 344 height 35
drag, startPoint x: 910, startPoint y: 579, endPoint x: 884, endPoint y: 580, distance: 25.2
click at [884, 580] on textarea "Haha, you're absolutely right, I'm expensive! But hey, I'm not just any OF Crea…" at bounding box center [791, 571] width 344 height 35
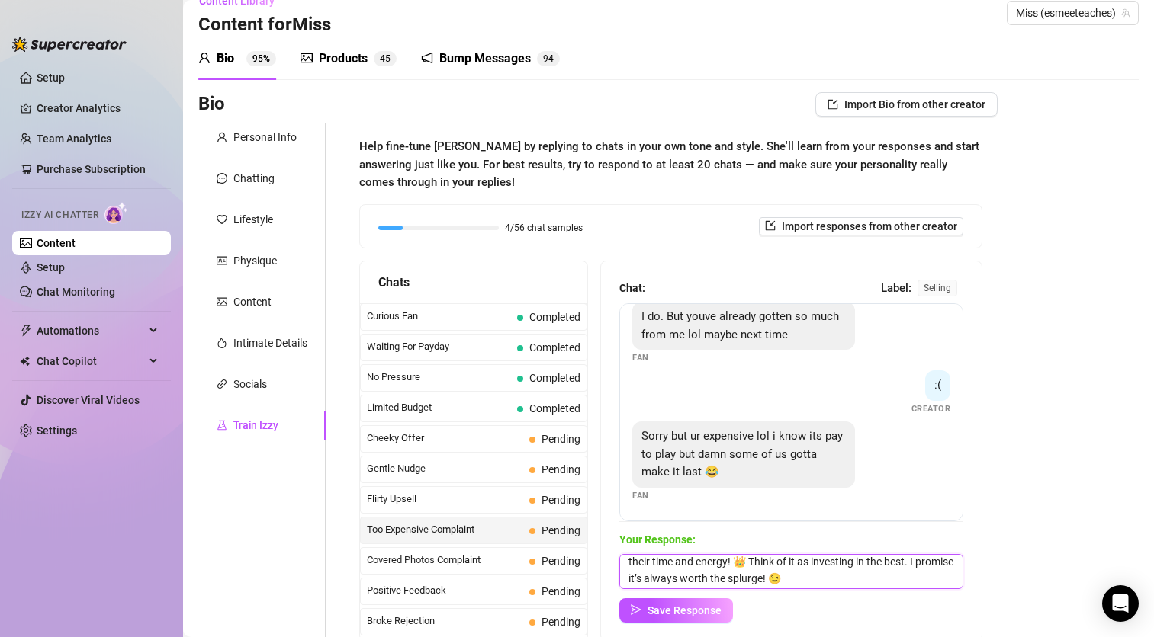
scroll to position [56, 0]
type textarea "Haha, you're absolutely right, I'm expensive! But hey, I'm not just any OF Crea…"
click at [719, 605] on span "Save Response" at bounding box center [684, 611] width 74 height 12
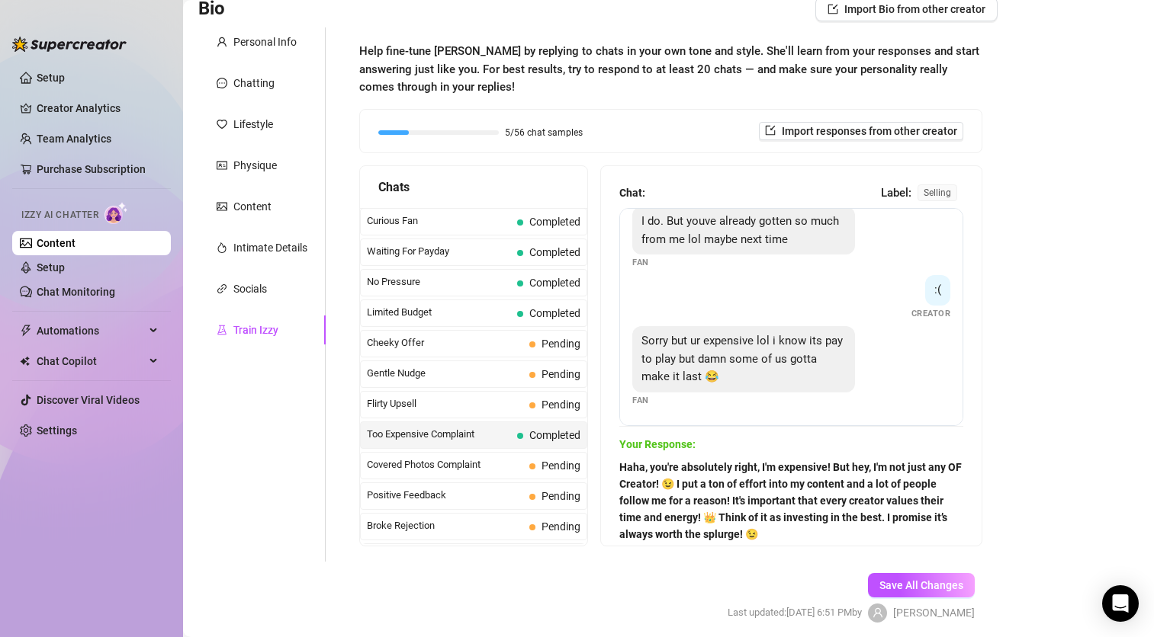
scroll to position [98, 0]
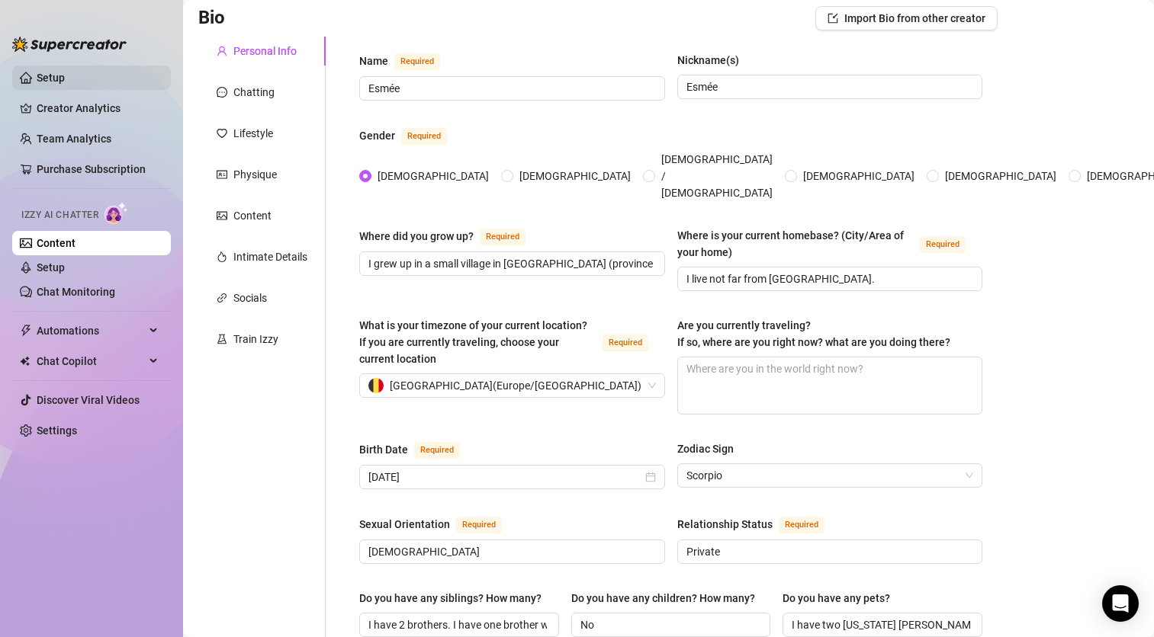
click at [65, 79] on link "Setup" at bounding box center [51, 78] width 28 height 12
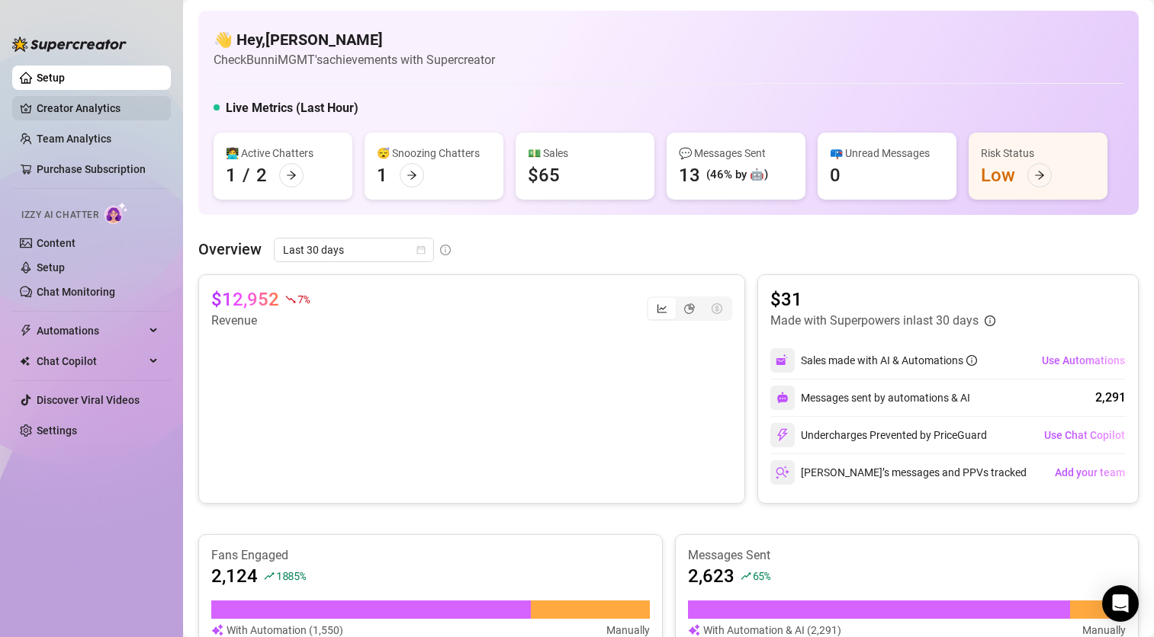
click at [50, 112] on link "Creator Analytics" at bounding box center [98, 108] width 122 height 24
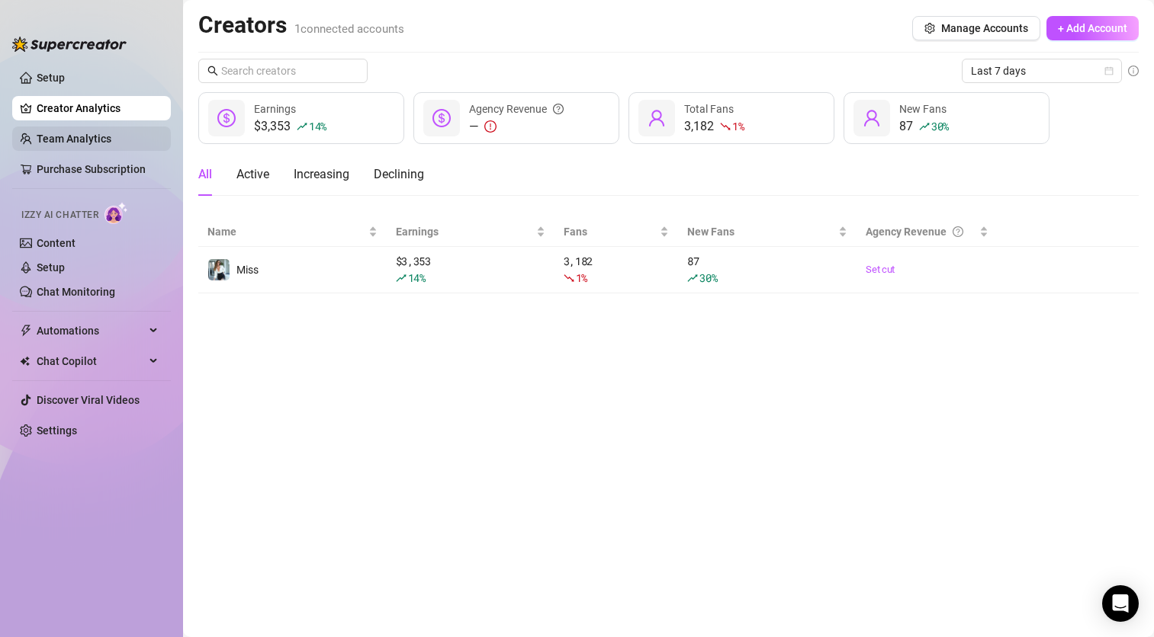
click at [65, 137] on link "Team Analytics" at bounding box center [74, 139] width 75 height 12
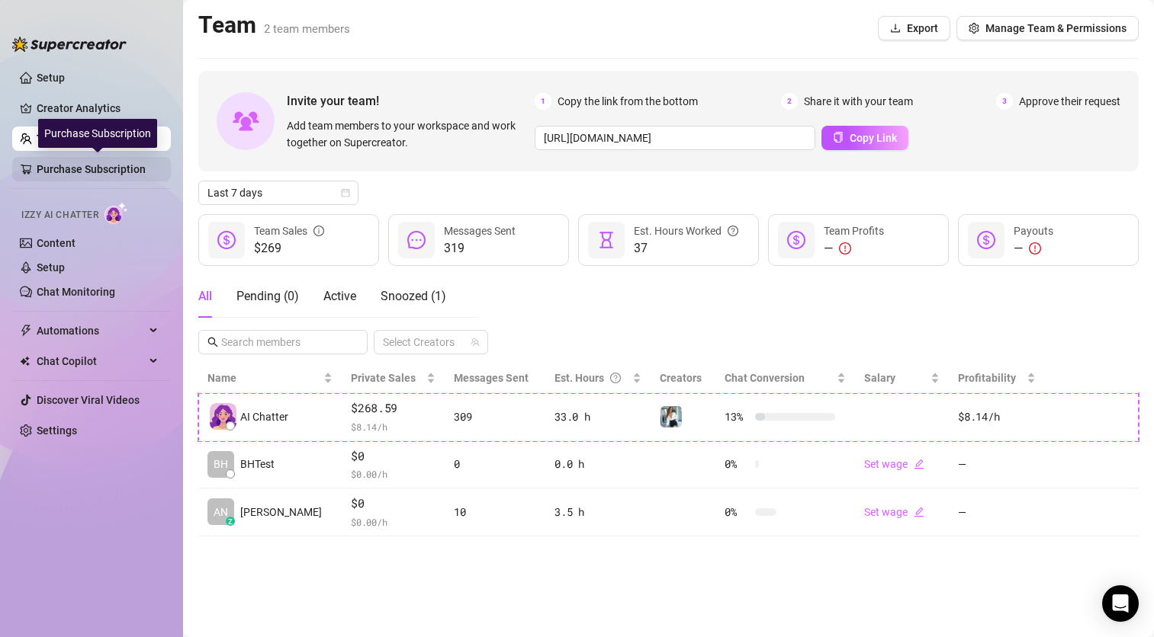
click at [69, 165] on link "Purchase Subscription" at bounding box center [98, 169] width 122 height 24
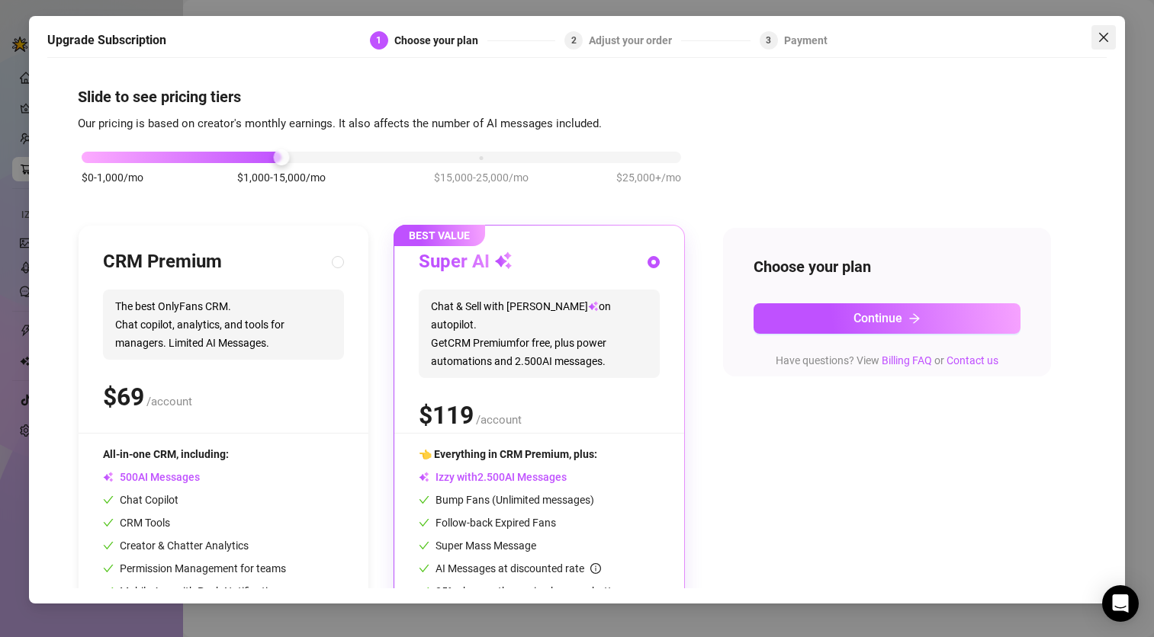
click at [1105, 37] on icon "close" at bounding box center [1103, 37] width 12 height 12
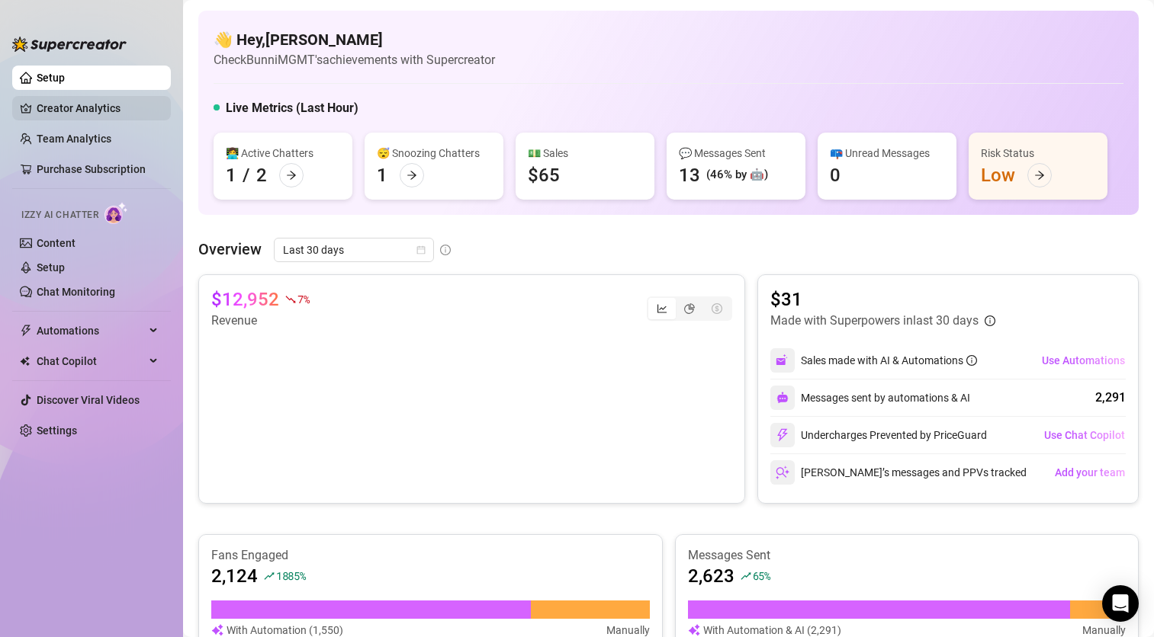
click at [100, 104] on link "Creator Analytics" at bounding box center [98, 108] width 122 height 24
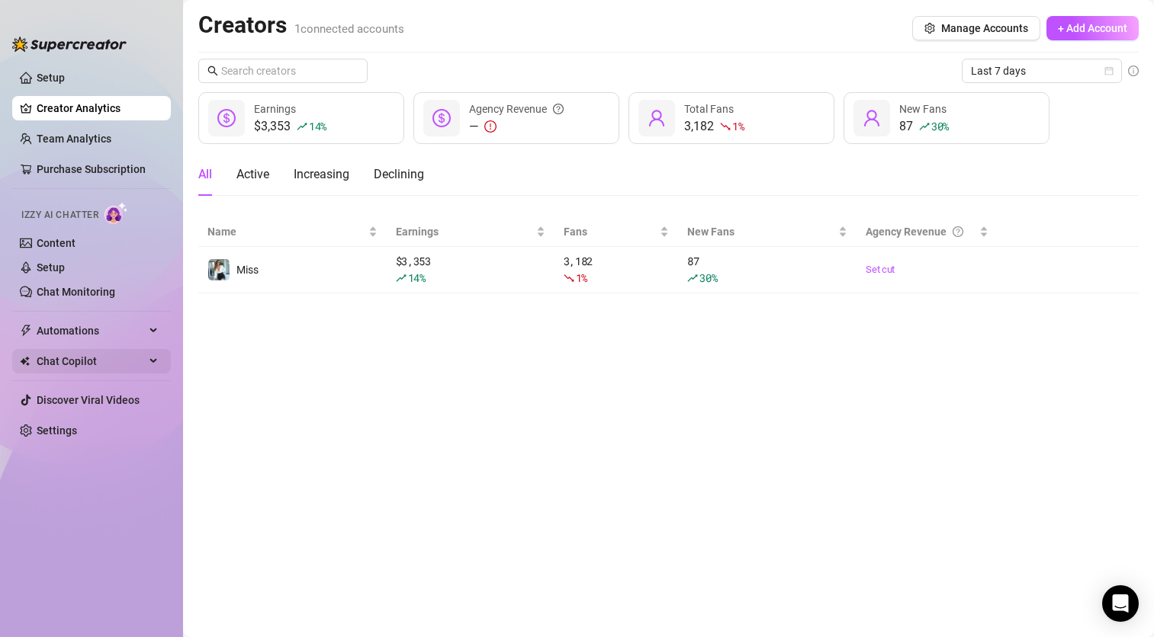
click at [117, 355] on span "Chat Copilot" at bounding box center [91, 361] width 108 height 24
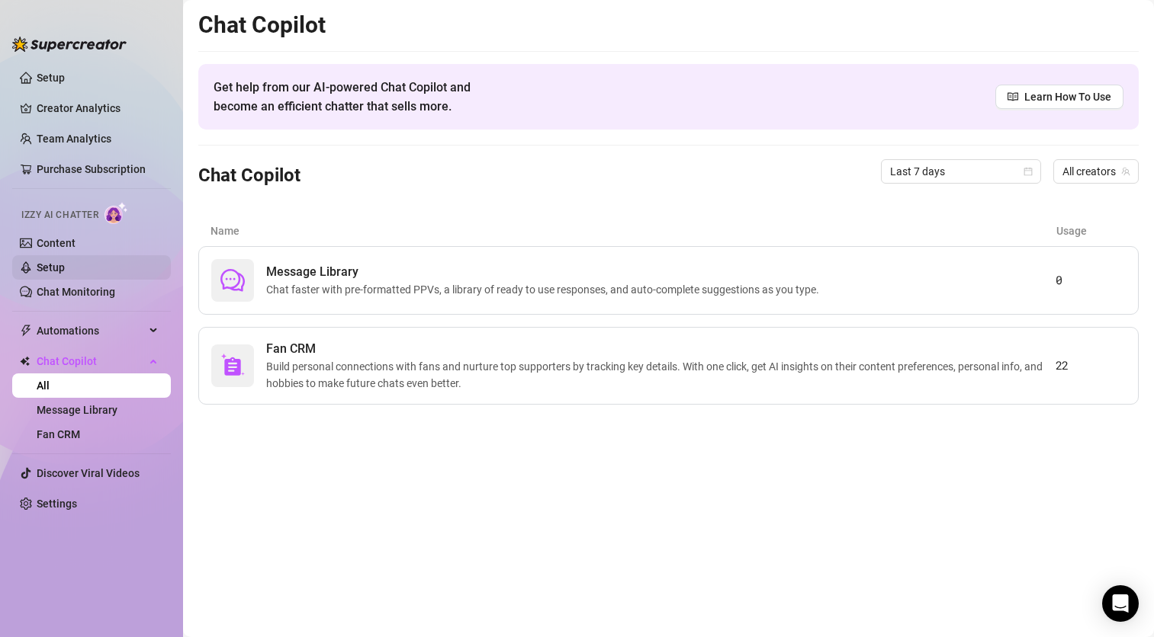
click at [50, 262] on link "Setup" at bounding box center [51, 268] width 28 height 12
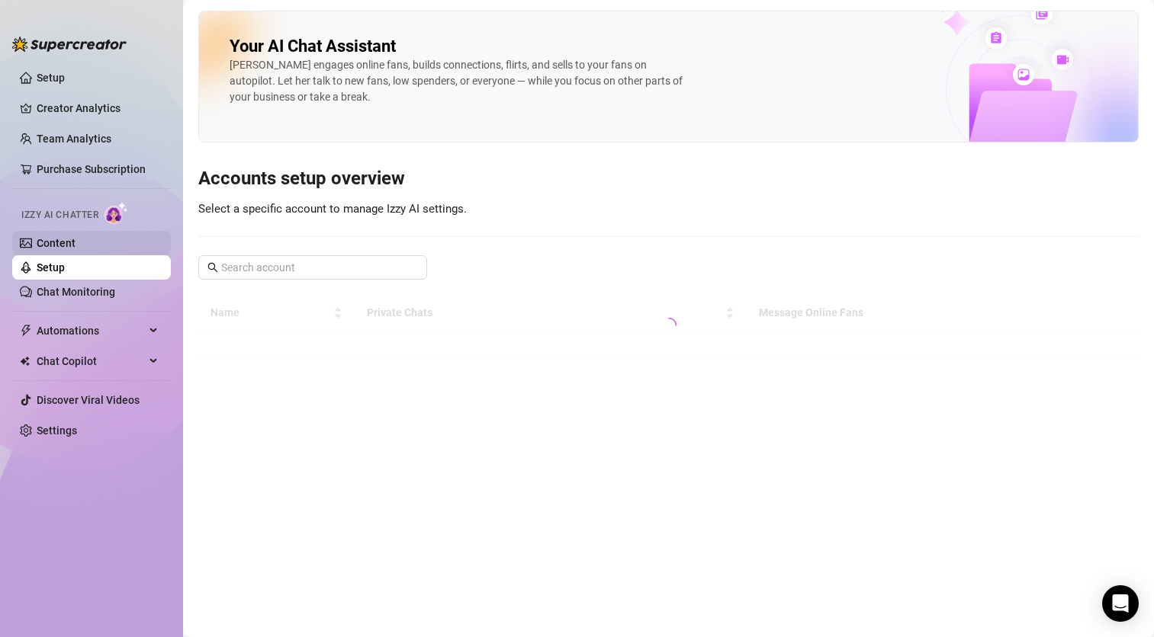
click at [52, 240] on link "Content" at bounding box center [56, 243] width 39 height 12
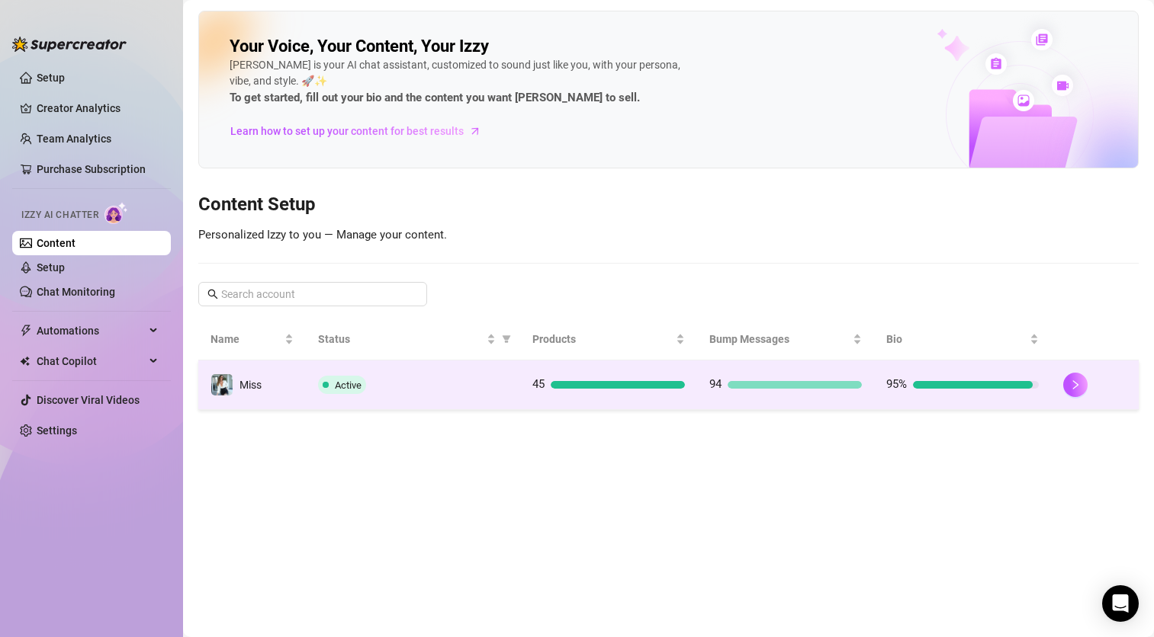
click at [366, 397] on td "Active" at bounding box center [413, 386] width 214 height 50
